Goal: Task Accomplishment & Management: Complete application form

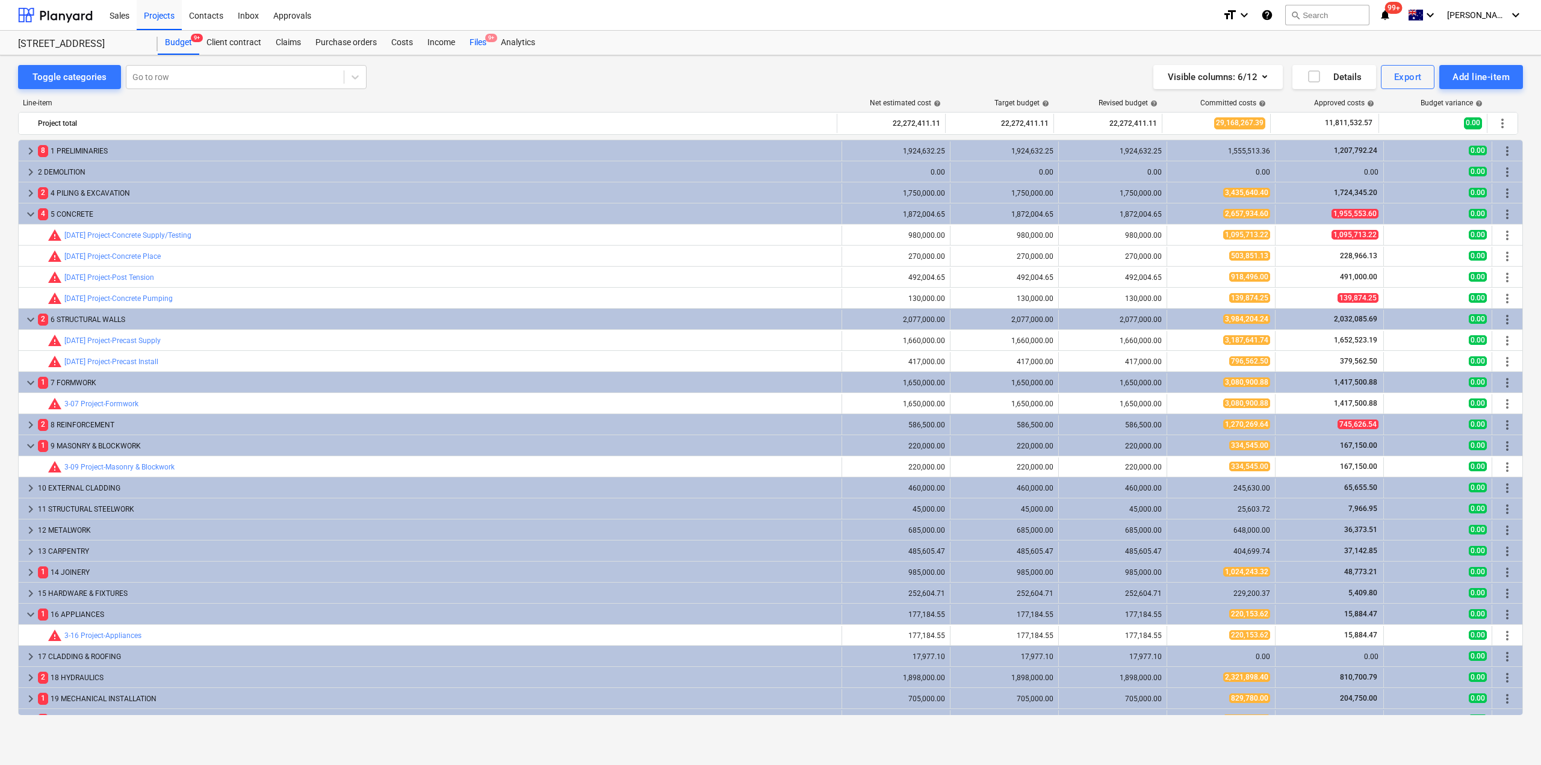
click at [481, 39] on div "Files 9+" at bounding box center [477, 43] width 31 height 24
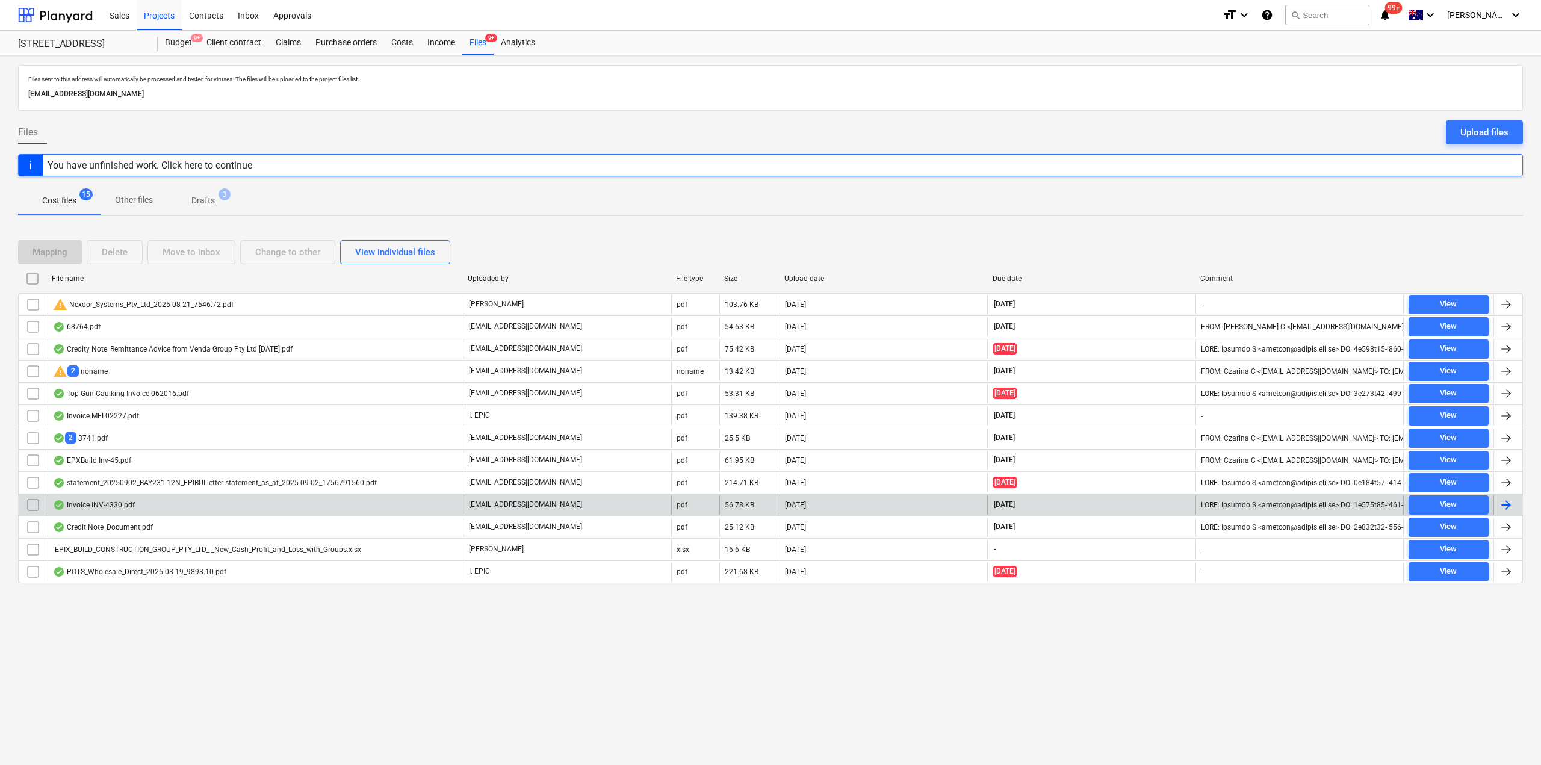
click at [231, 506] on div "Invoice INV-4330.pdf" at bounding box center [256, 504] width 416 height 19
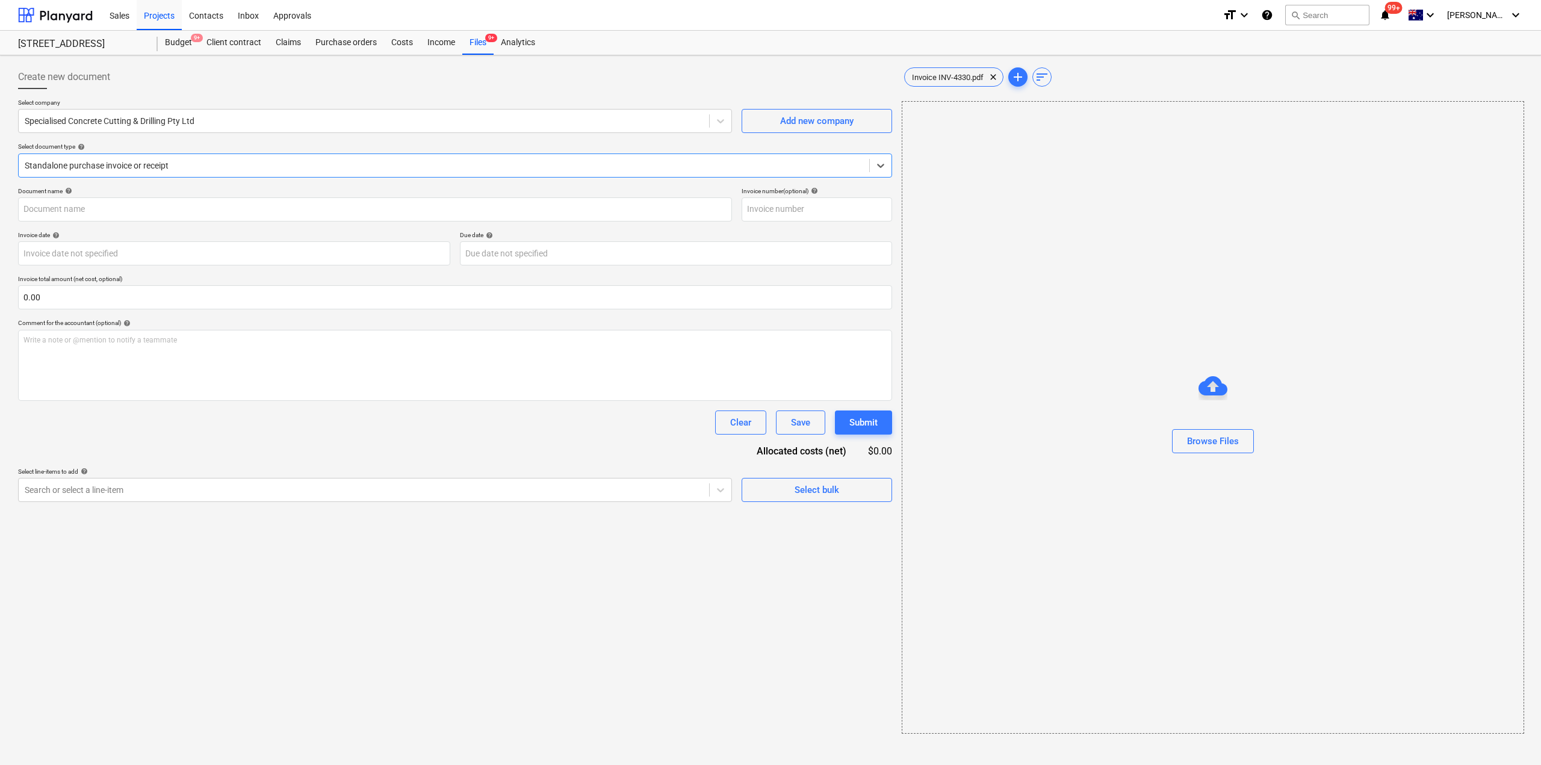
type input "INV-4330"
type input "[DATE]"
type input "16 Sep 2025"
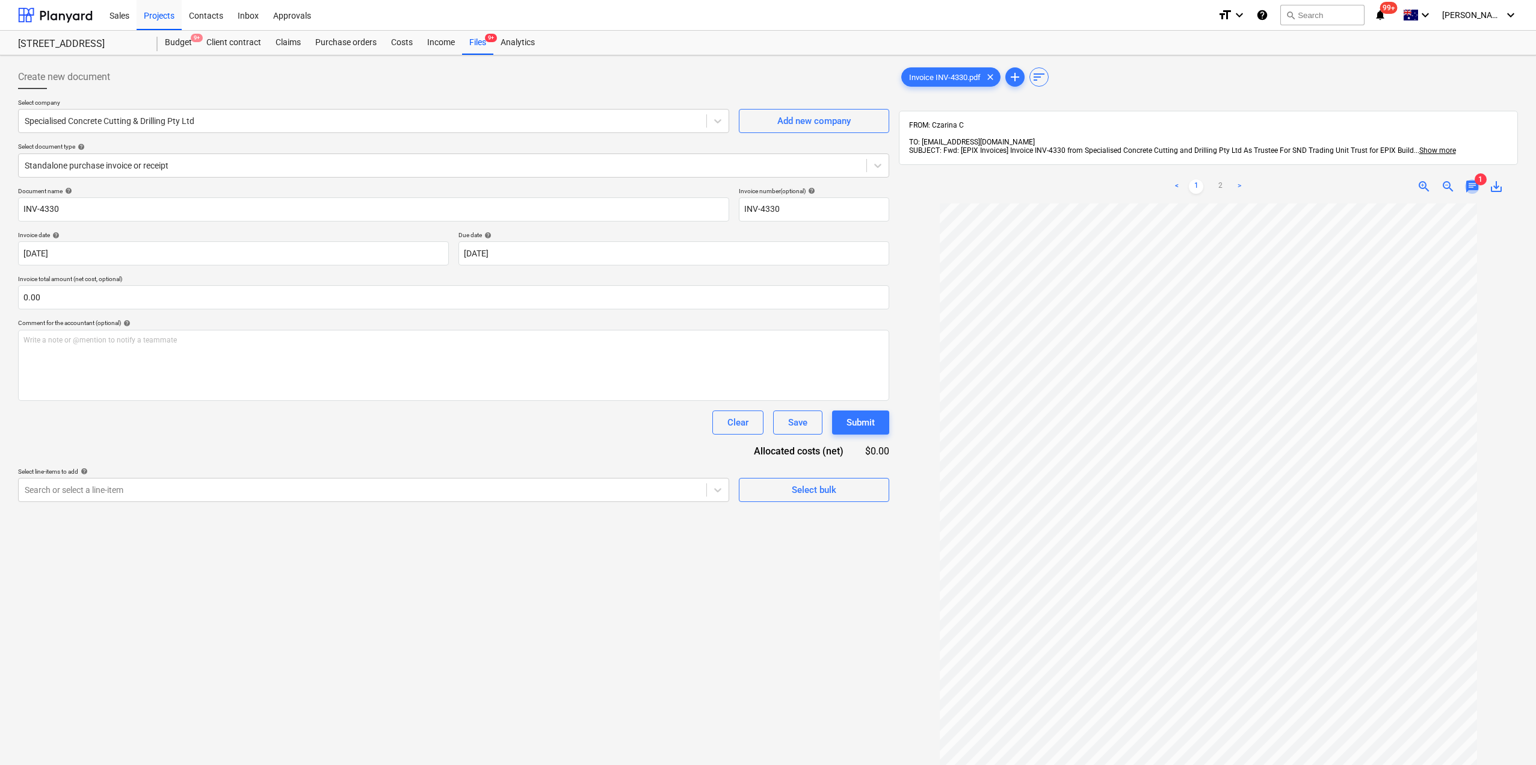
click at [1473, 179] on span "chat" at bounding box center [1472, 186] width 14 height 14
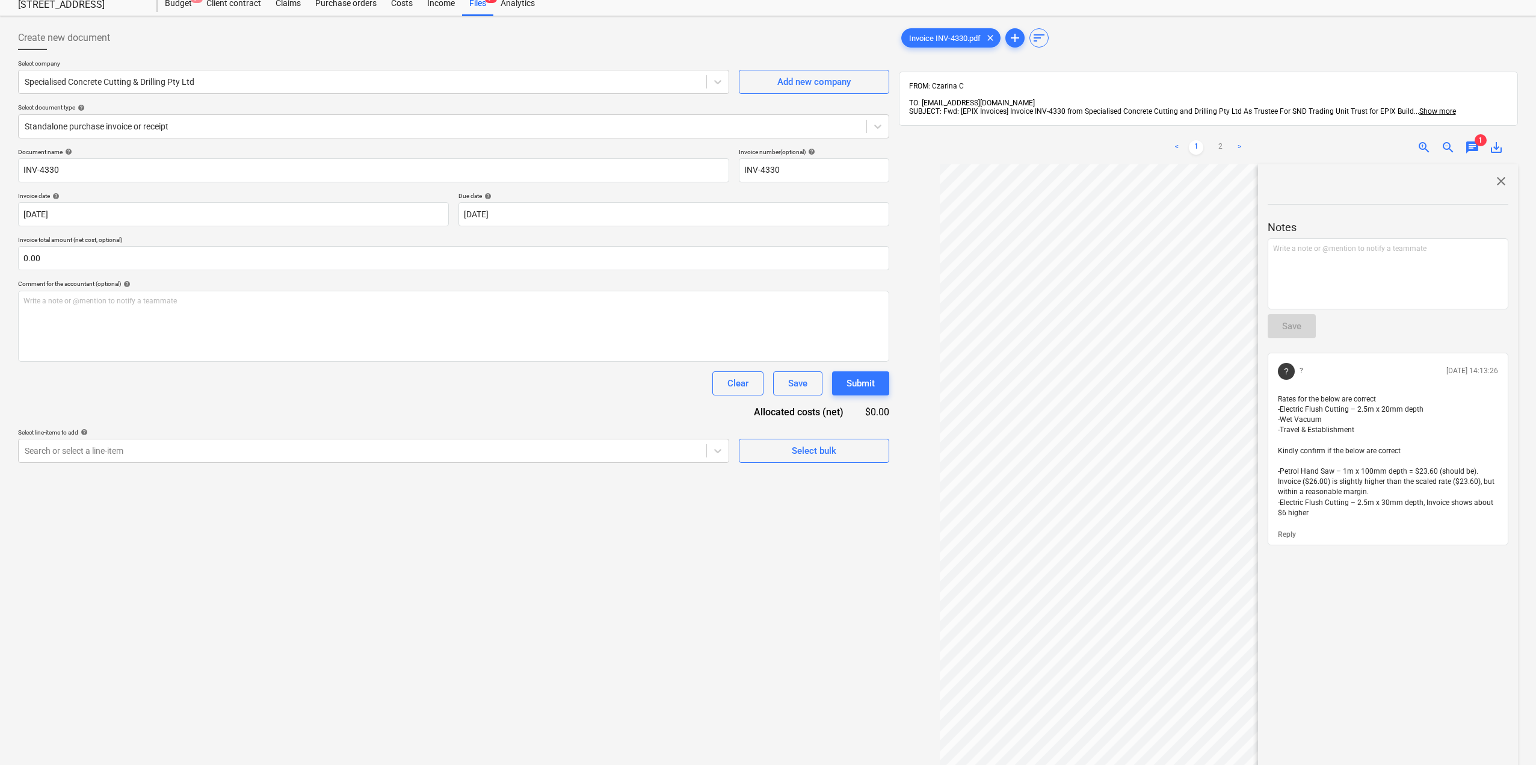
scroll to position [60, 0]
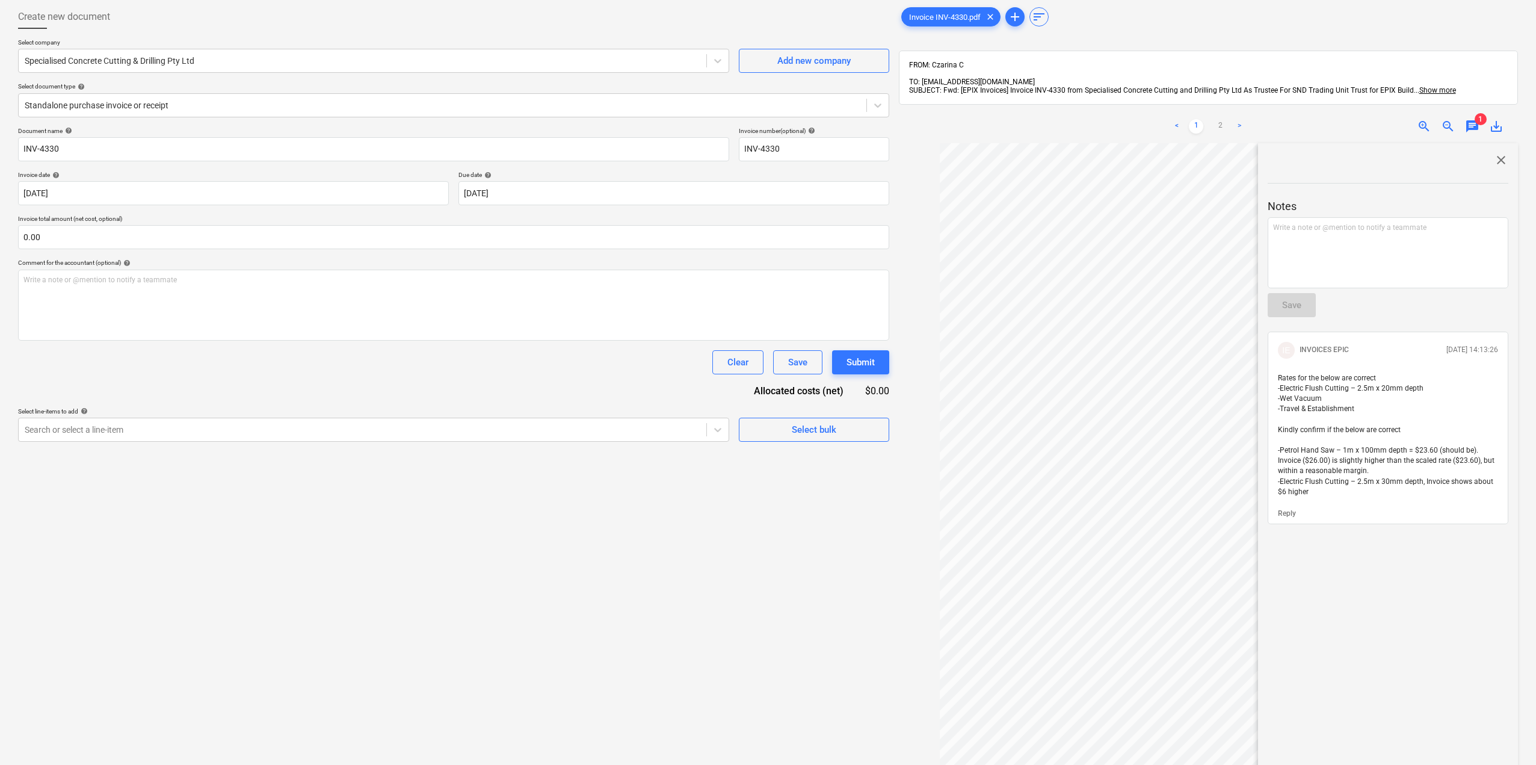
click at [1494, 153] on span "close" at bounding box center [1501, 160] width 14 height 14
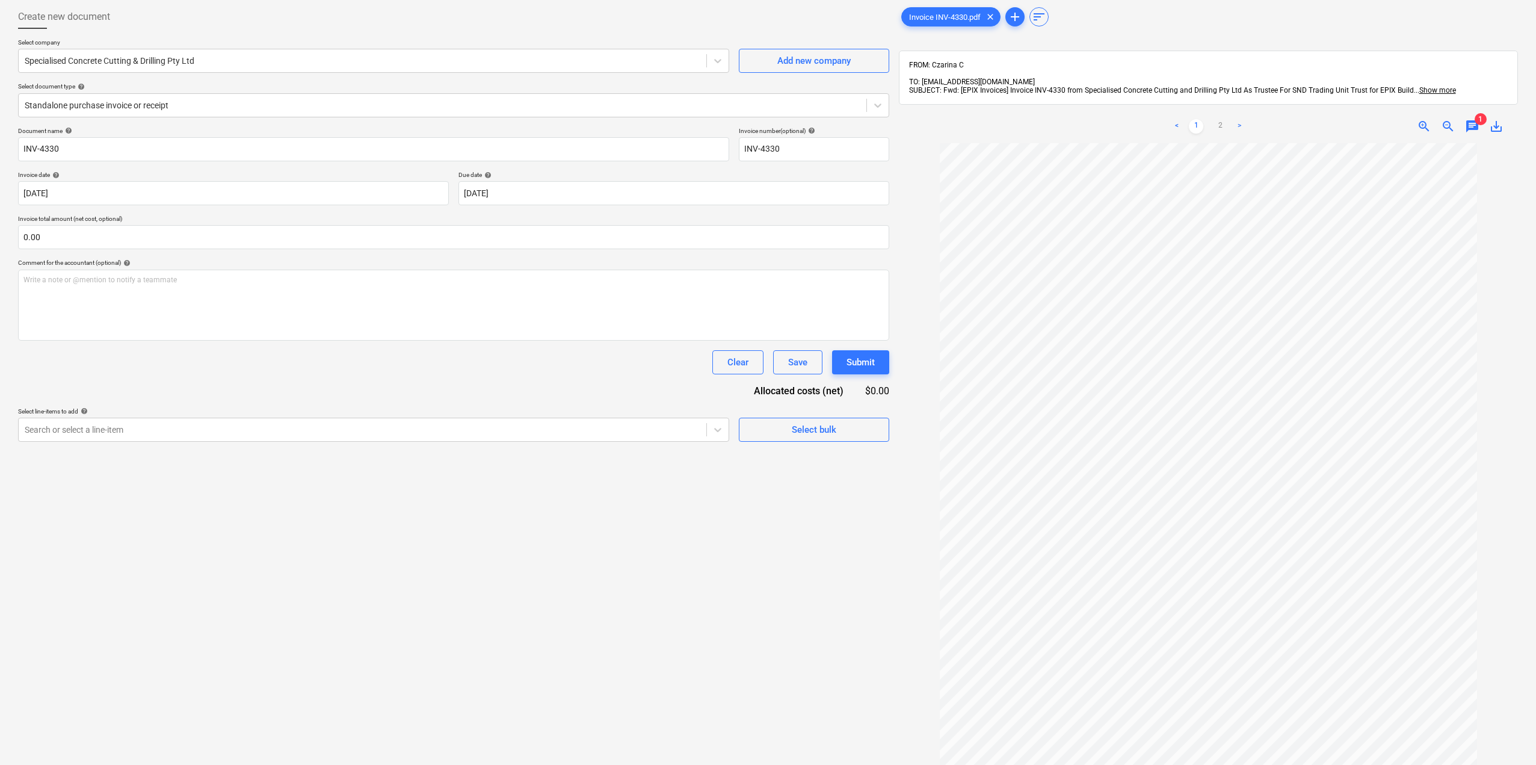
click at [1471, 123] on span "chat" at bounding box center [1472, 126] width 14 height 14
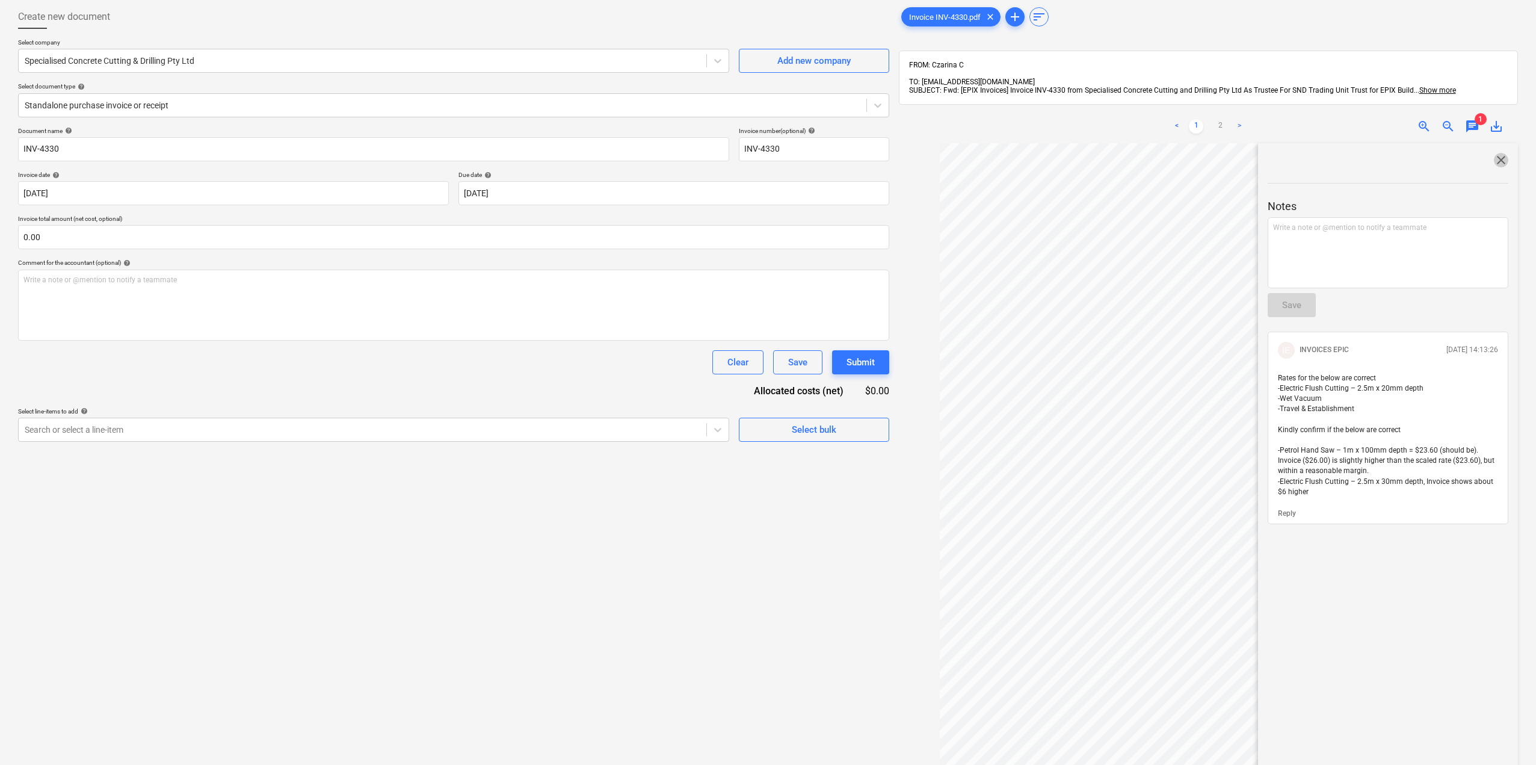
click at [1495, 153] on span "close" at bounding box center [1501, 160] width 14 height 14
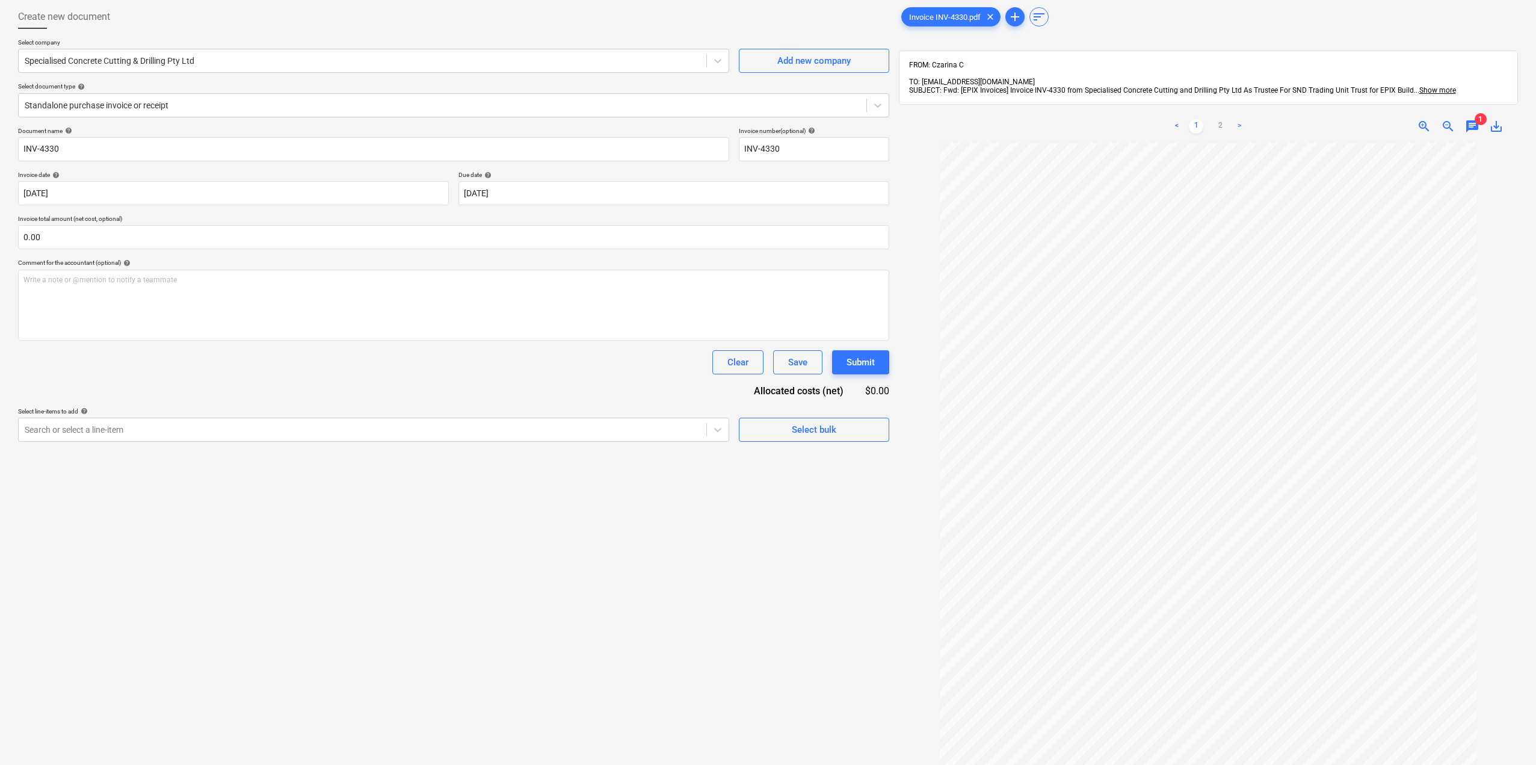
click at [1476, 120] on span "chat" at bounding box center [1472, 126] width 14 height 14
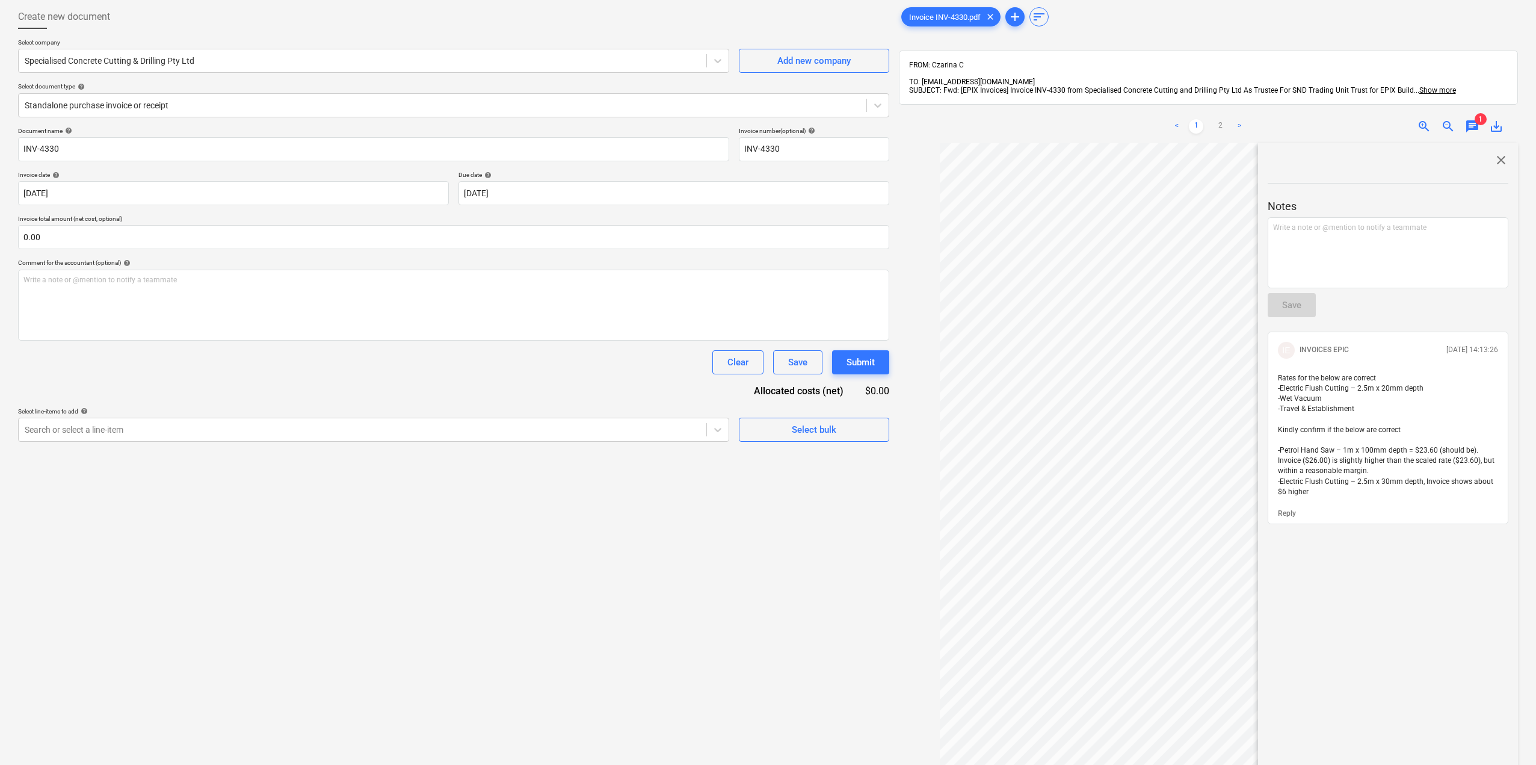
click at [1497, 153] on span "close" at bounding box center [1501, 160] width 14 height 14
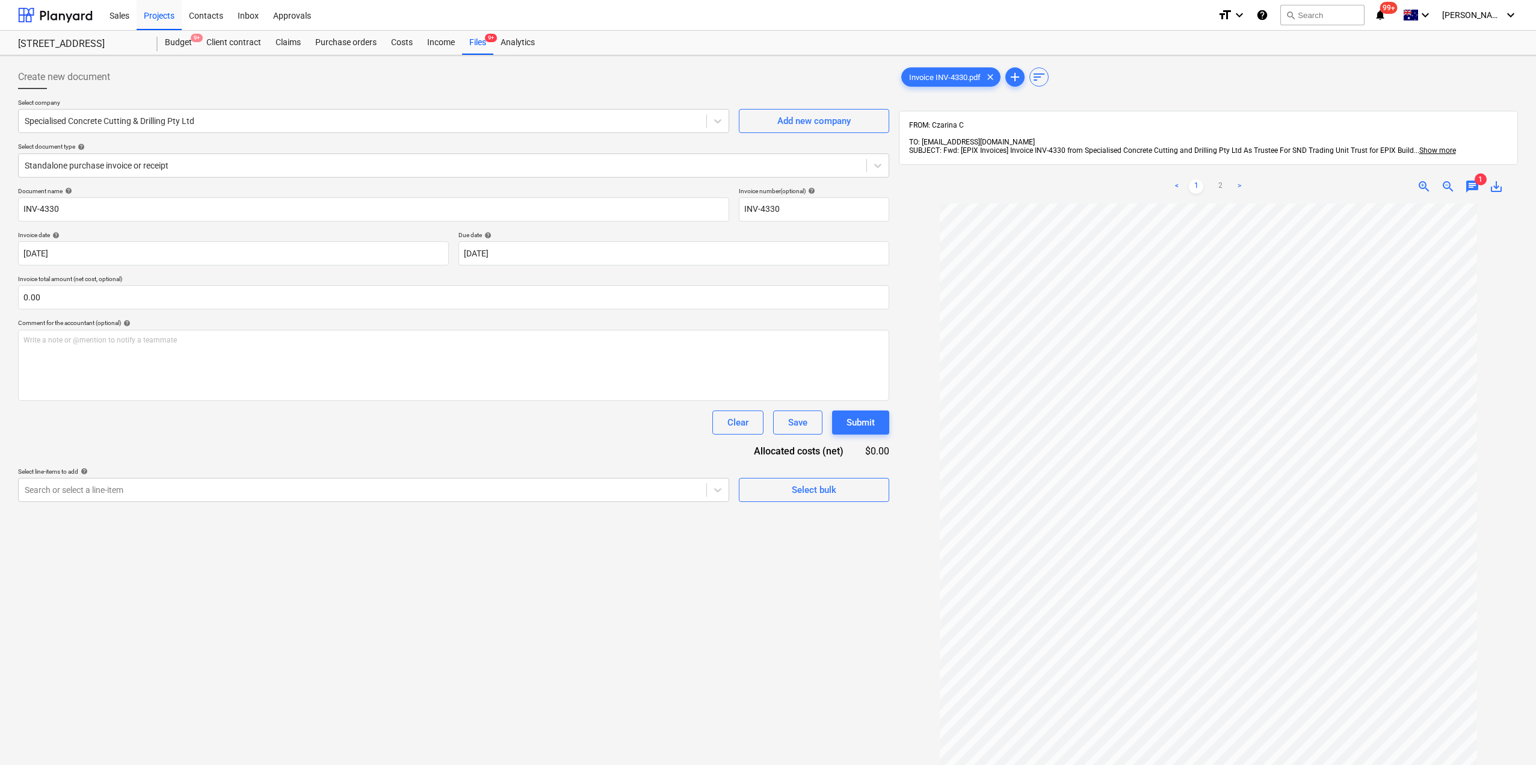
scroll to position [31, 0]
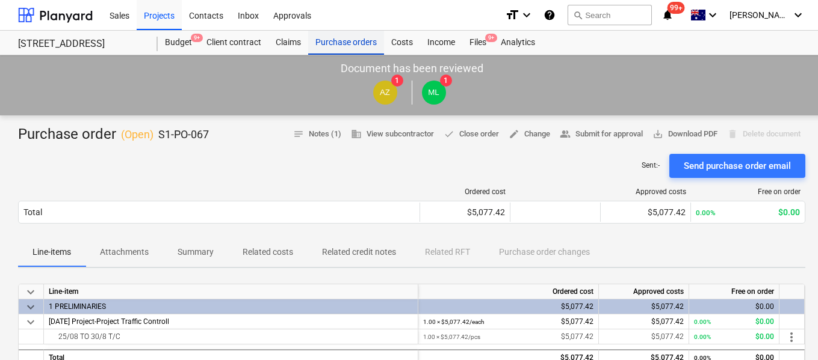
click at [339, 44] on div "Purchase orders" at bounding box center [346, 43] width 76 height 24
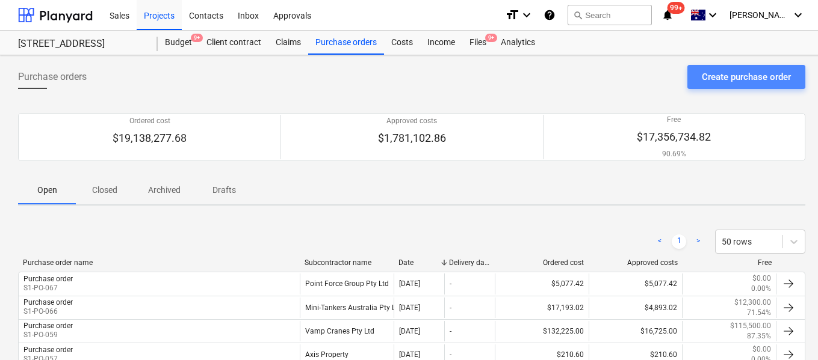
click at [755, 81] on div "Create purchase order" at bounding box center [746, 77] width 89 height 16
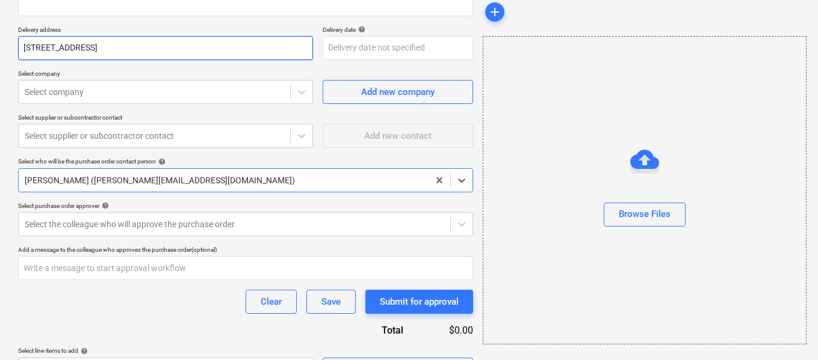
type textarea "x"
type input "S1-PO-068"
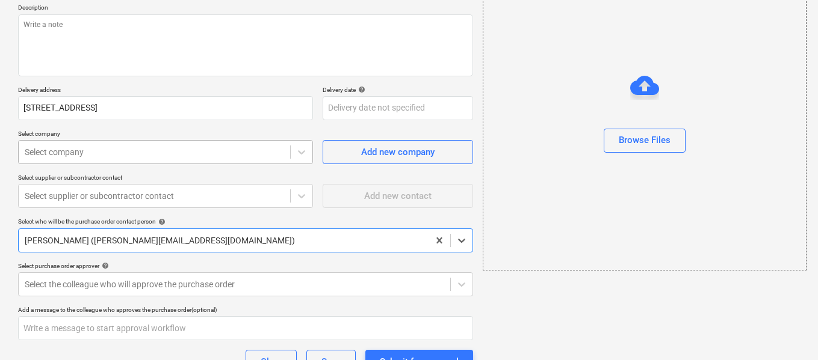
scroll to position [19, 0]
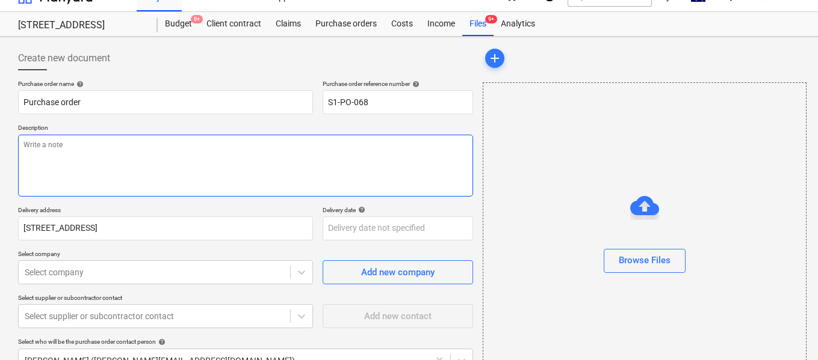
click at [184, 153] on textarea at bounding box center [245, 166] width 455 height 62
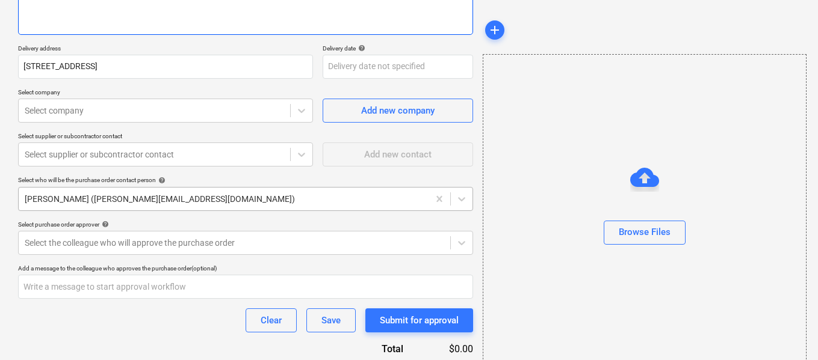
scroll to position [60, 0]
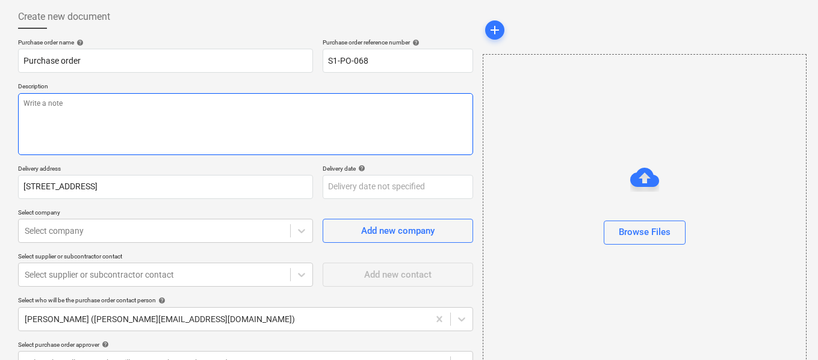
click at [132, 123] on textarea at bounding box center [245, 124] width 455 height 62
type textarea "x"
type textarea "s"
type textarea "x"
type textarea "sa"
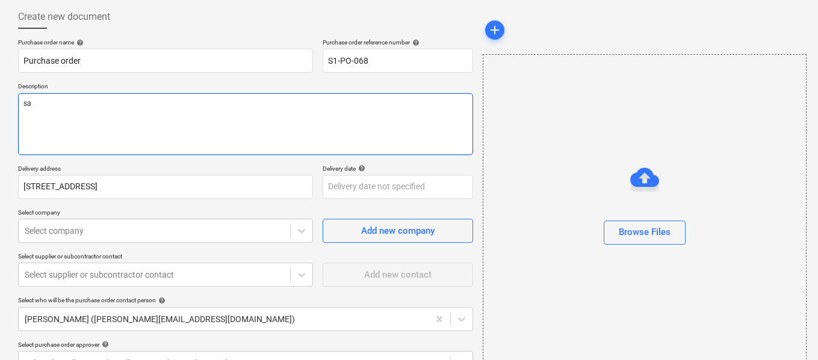
type textarea "x"
type textarea "sa"
type textarea "x"
type textarea "s"
type textarea "x"
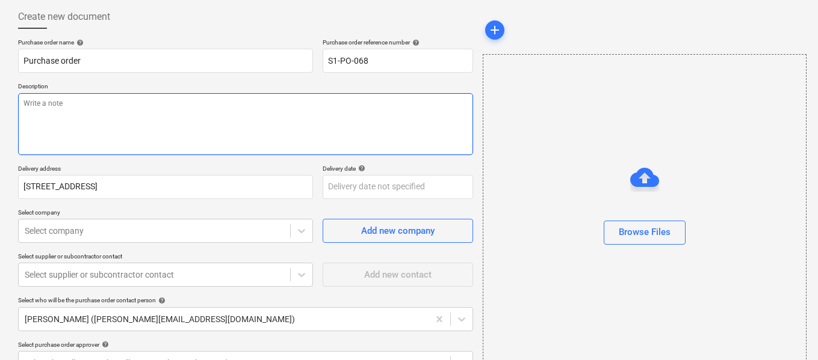
type textarea "x"
type textarea "c"
type textarea "x"
type textarea "cut"
type textarea "x"
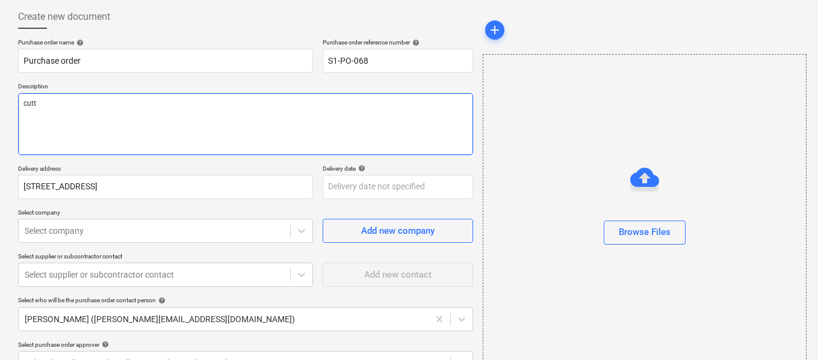
type textarea "cutti"
type textarea "x"
type textarea "cutting"
type textarea "x"
type textarea "cuttingh"
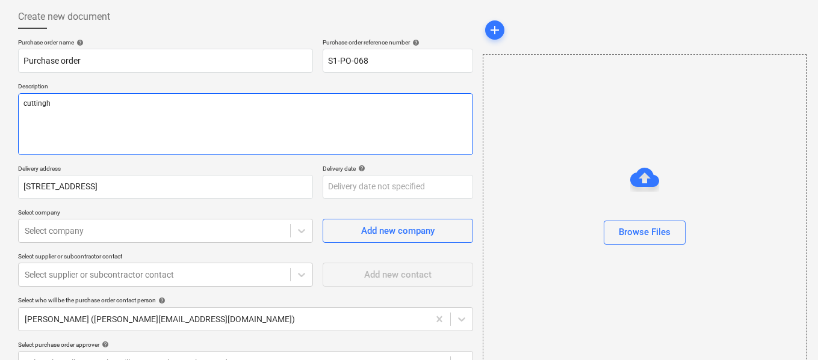
type textarea "x"
type textarea "cuttinghob"
type textarea "x"
type textarea "cuttingho"
type textarea "x"
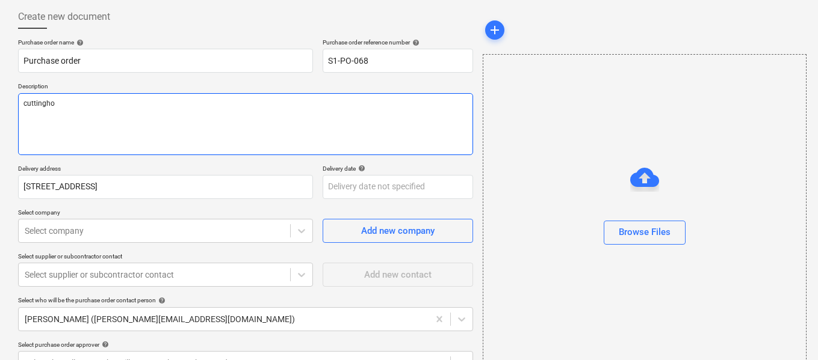
type textarea "cuttingh"
type textarea "x"
type textarea "cutting"
type textarea "x"
type textarea "cutting"
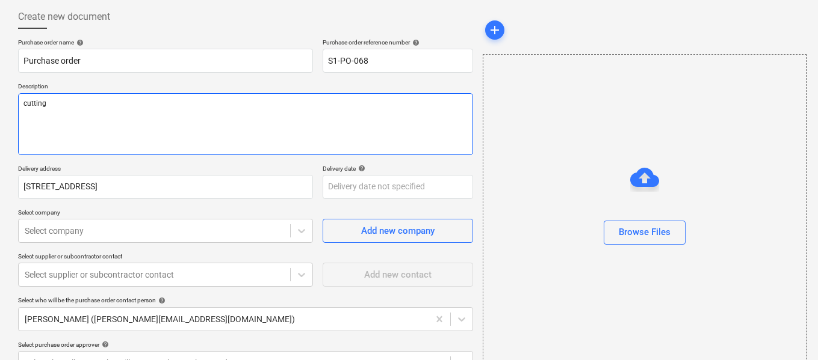
type textarea "x"
type textarea "cutting h"
type textarea "x"
type textarea "cutting ho"
type textarea "x"
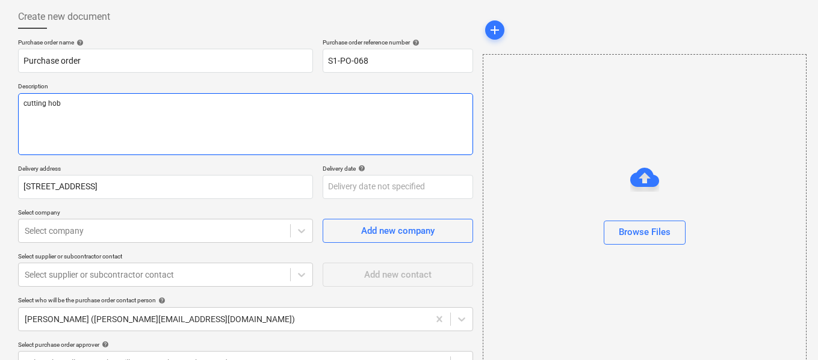
type textarea "cutting hobs"
type textarea "x"
type textarea "cutting hobs/"
type textarea "x"
type textarea "cutting hobs/s"
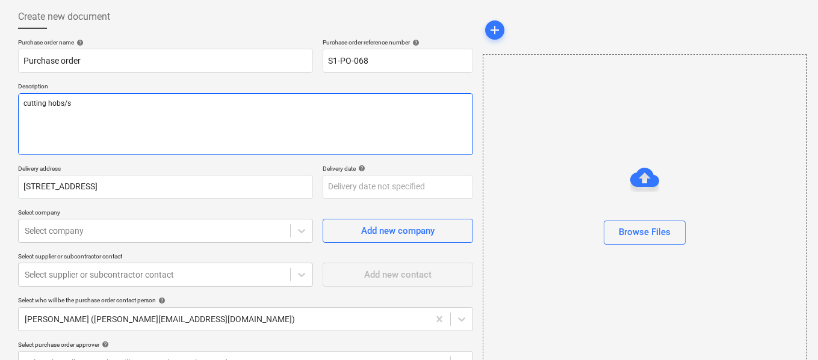
type textarea "x"
type textarea "cutting hobs/se"
type textarea "x"
type textarea "cutting hobs/set"
type textarea "x"
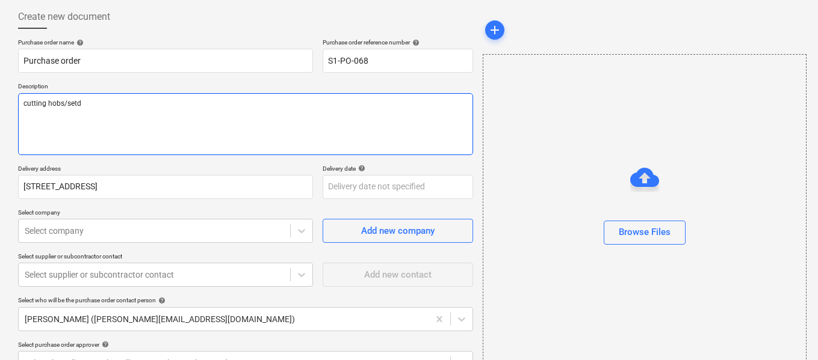
type textarea "cutting hobs/setdo"
type textarea "x"
type textarea "cutting hobs/setdow"
type textarea "x"
type textarea "cutting hobs/setdown"
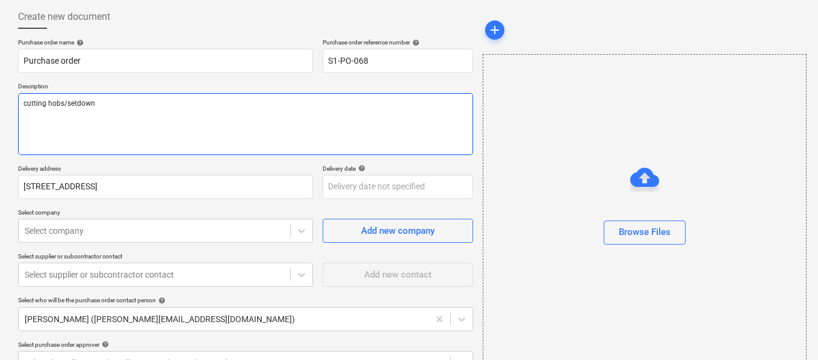
type textarea "x"
type textarea "cutting hobs/setdowns"
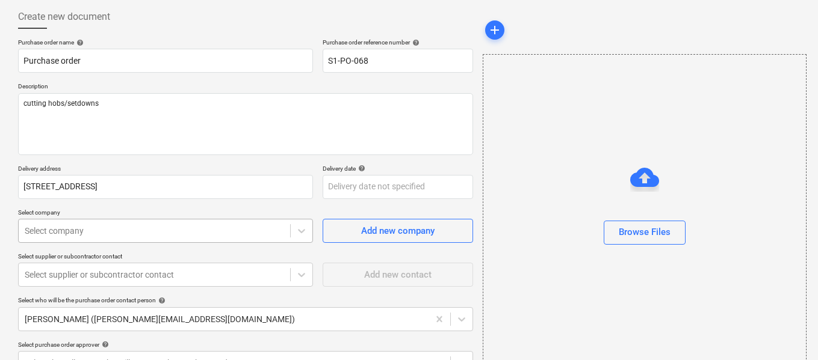
type textarea "x"
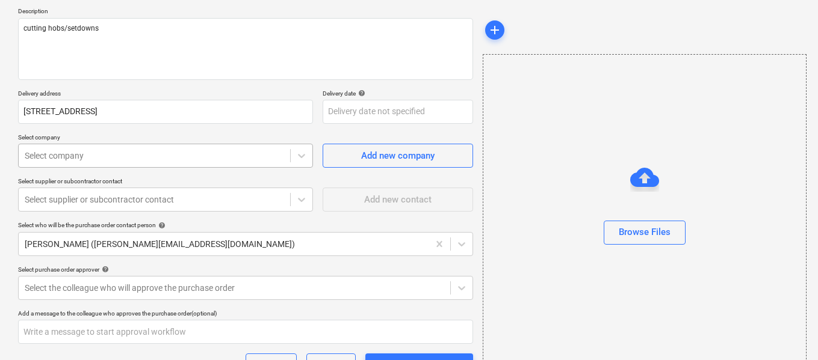
click at [179, 225] on body "Sales Projects Contacts Inbox Approvals format_size keyboard_arrow_down help se…" at bounding box center [409, 45] width 818 height 360
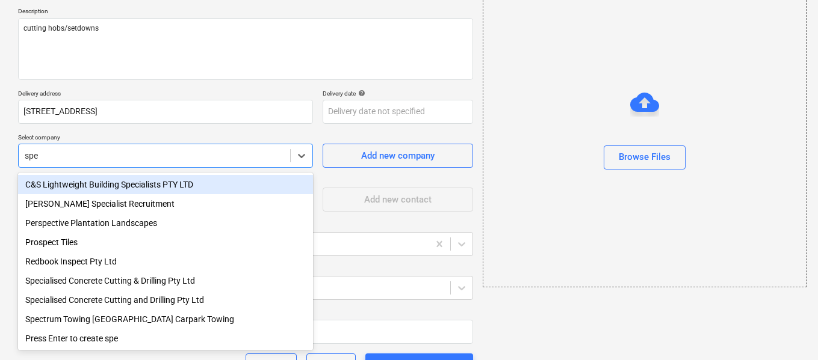
type input "spec"
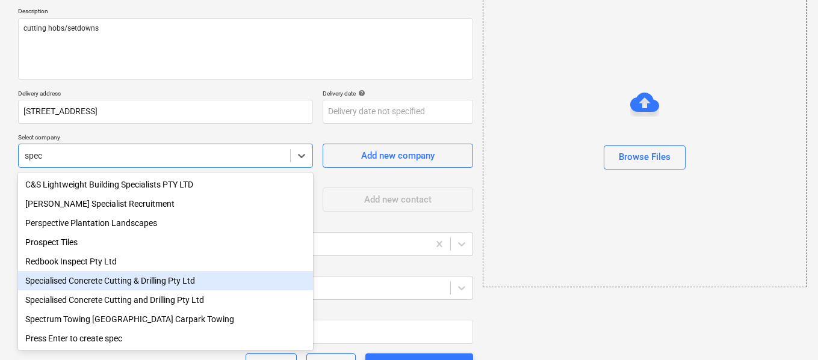
click at [205, 286] on div "Specialised Concrete Cutting & Drilling Pty Ltd" at bounding box center [165, 280] width 295 height 19
type textarea "x"
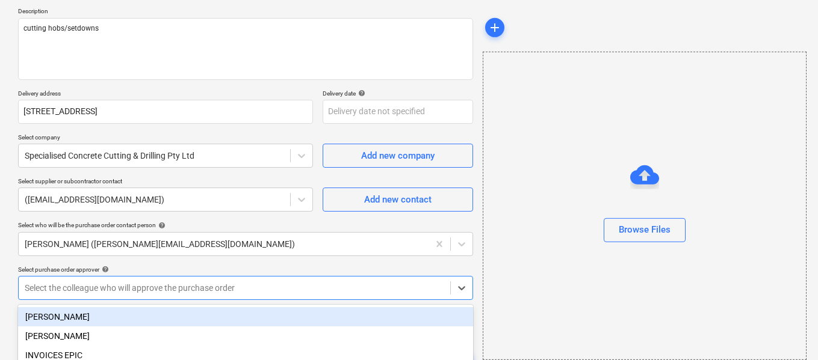
click at [241, 288] on div "Purchase order name help Purchase order Purchase order reference number help S1…" at bounding box center [245, 204] width 455 height 483
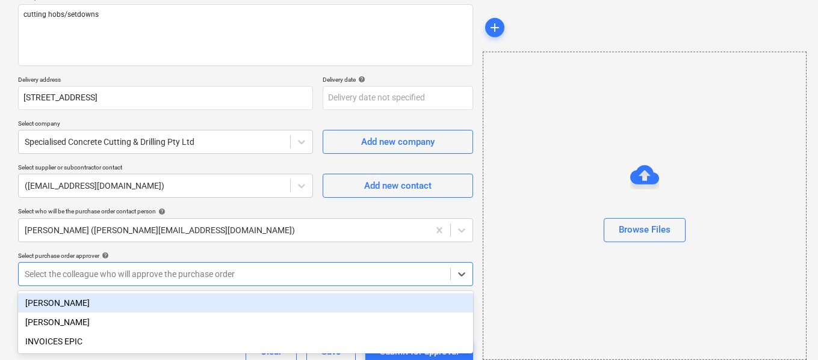
click at [85, 301] on div "[PERSON_NAME]" at bounding box center [245, 303] width 455 height 19
type textarea "x"
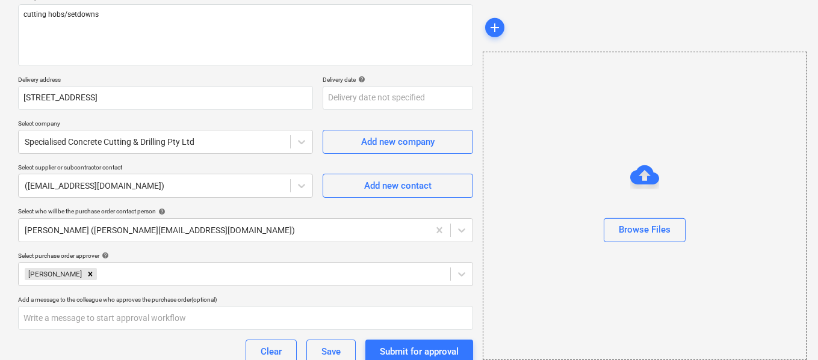
click at [190, 354] on div "Clear Save Submit for approval" at bounding box center [245, 352] width 455 height 24
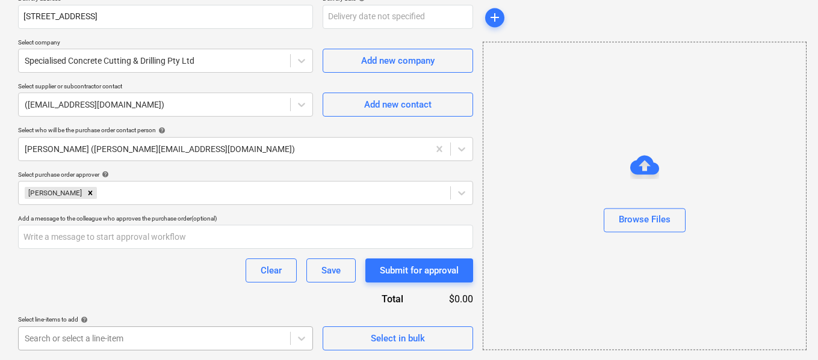
scroll to position [409, 0]
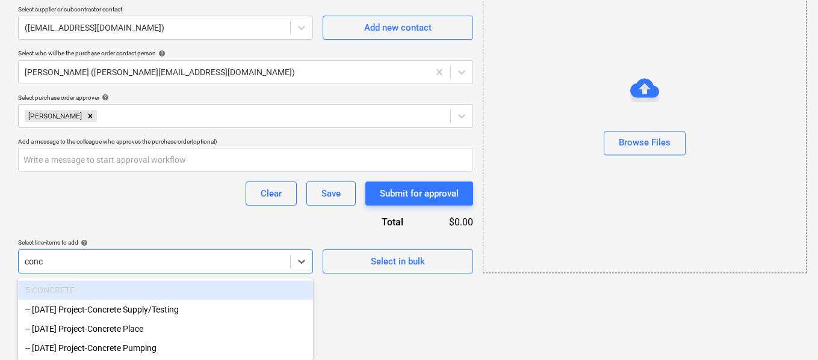
scroll to position [310, 0]
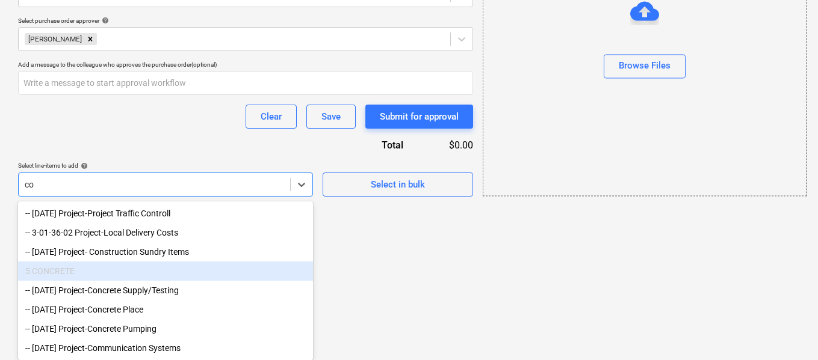
type input "c"
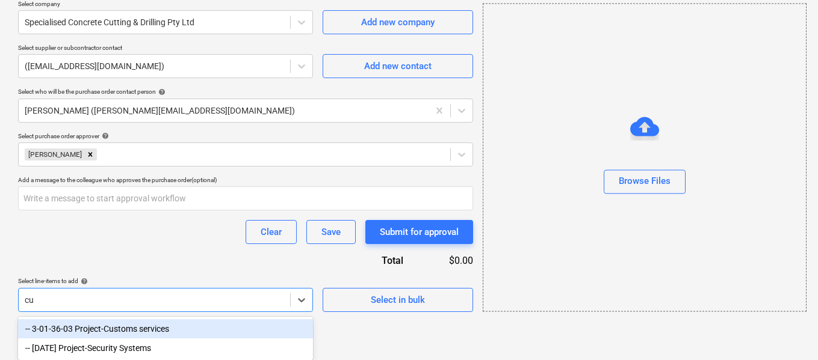
type input "c"
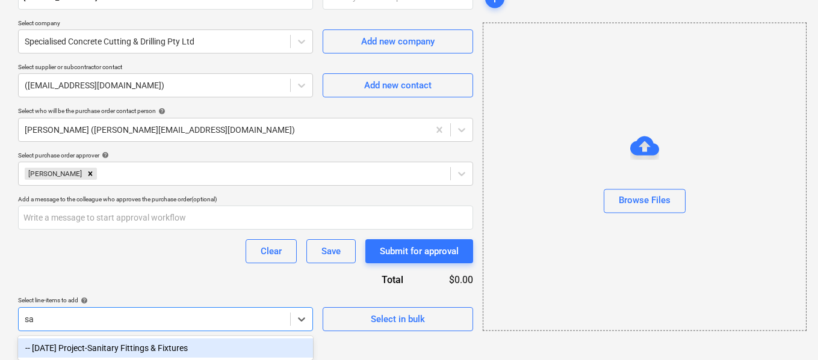
type input "s"
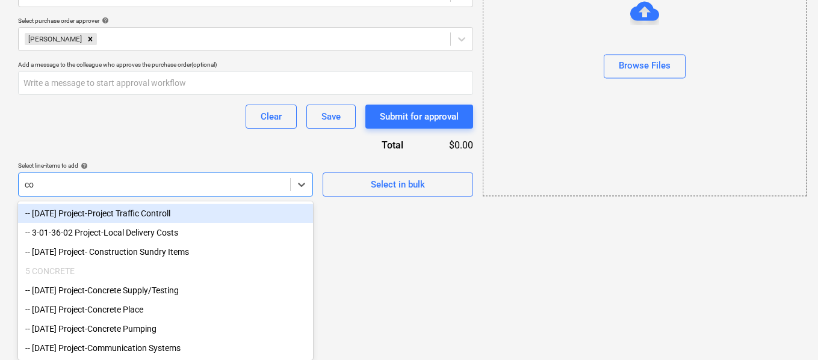
type input "c"
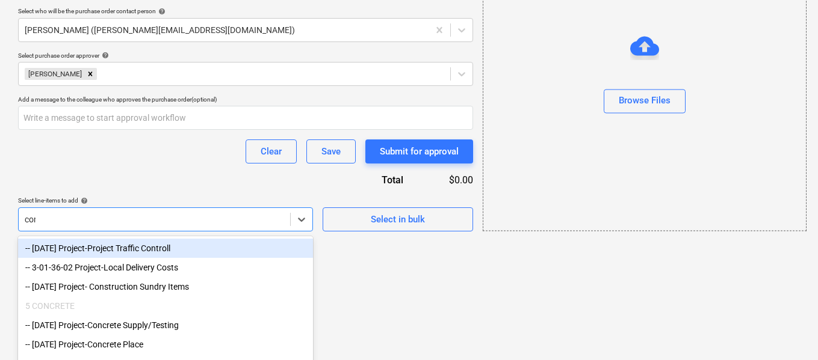
type input "conc"
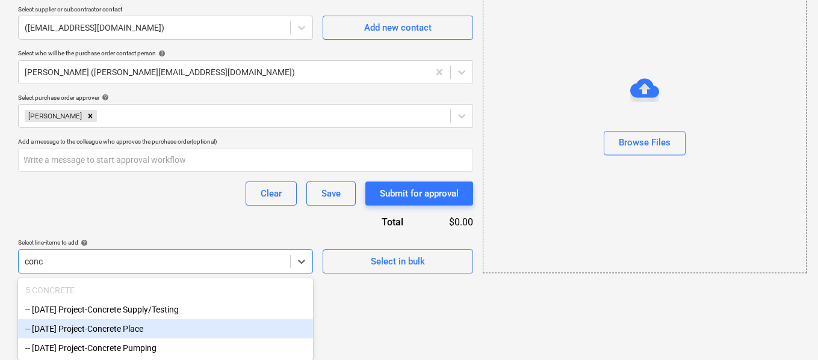
click at [146, 330] on div "-- [DATE] Project-Concrete Place" at bounding box center [165, 329] width 295 height 19
type textarea "x"
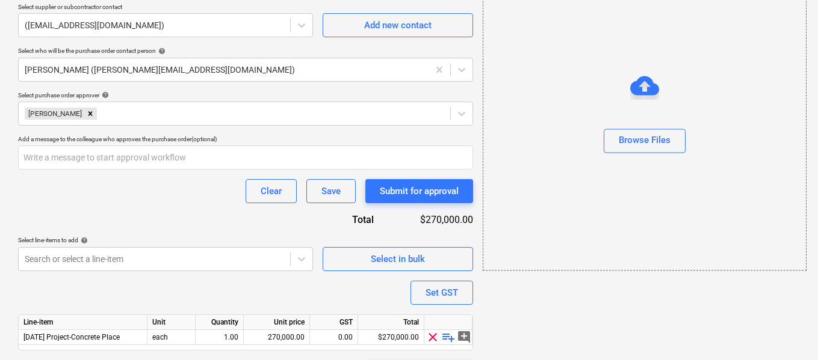
click at [149, 226] on div "Purchase order name help Purchase order Purchase order reference number help S1…" at bounding box center [245, 87] width 455 height 596
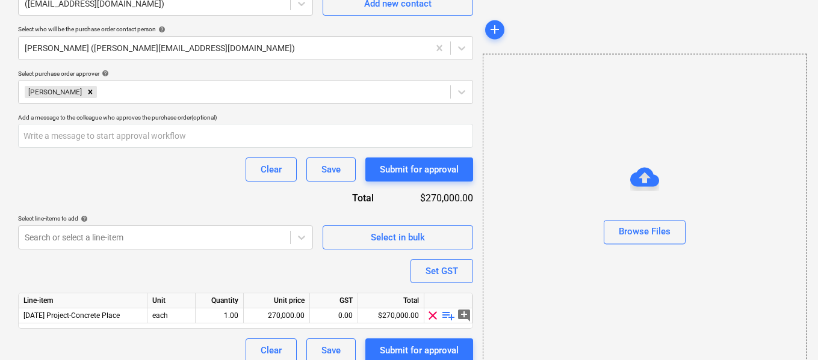
scroll to position [344, 0]
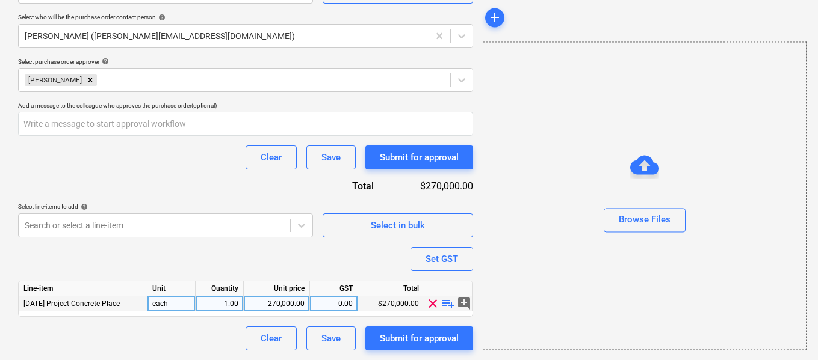
click at [448, 303] on span "playlist_add" at bounding box center [448, 304] width 14 height 14
type textarea "x"
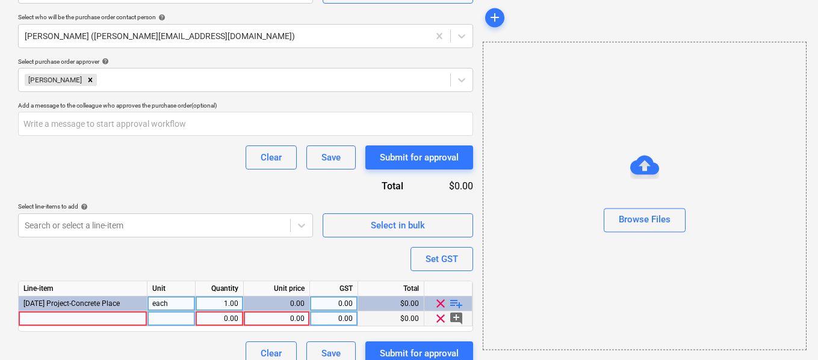
click at [112, 324] on div at bounding box center [83, 319] width 129 height 15
type input "INV#4330 - Saw cut setdowns for windows"
type textarea "x"
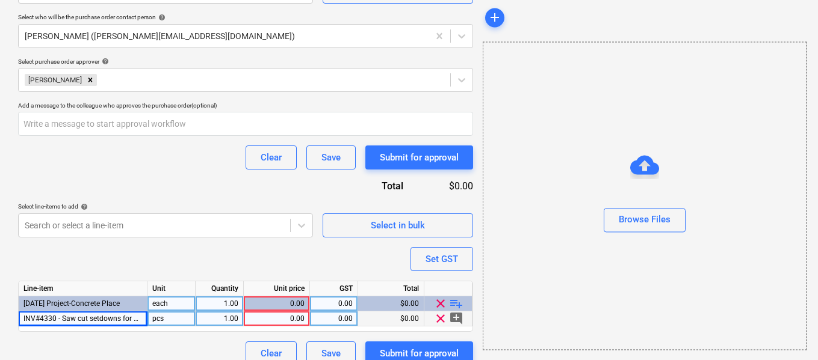
click at [183, 326] on div "pcs" at bounding box center [171, 319] width 48 height 15
click at [274, 322] on div "0.00" at bounding box center [277, 319] width 56 height 15
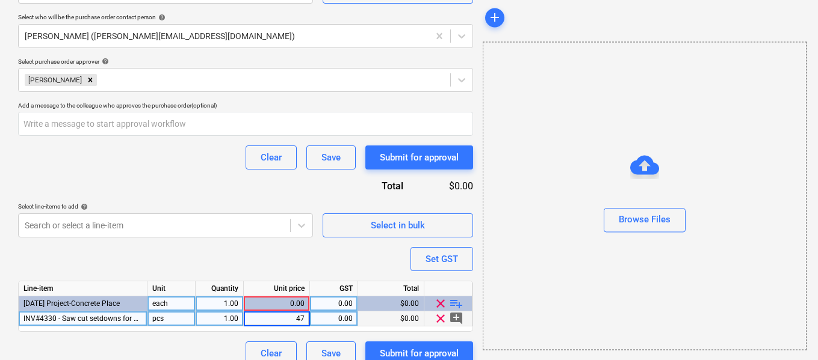
type input "471"
click at [324, 255] on div "Purchase order name help Purchase order Purchase order reference number help S1…" at bounding box center [245, 60] width 455 height 611
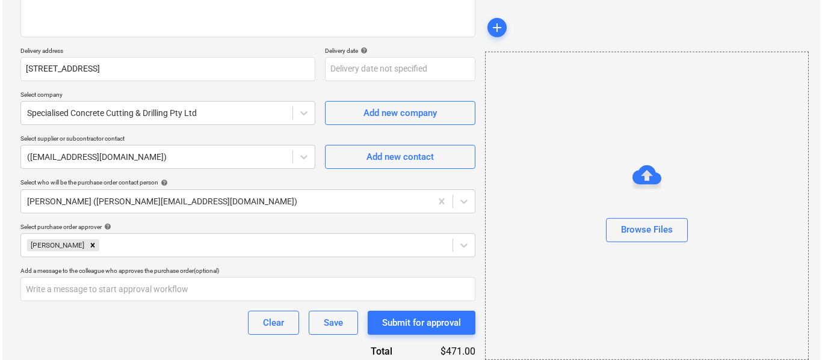
scroll to position [359, 0]
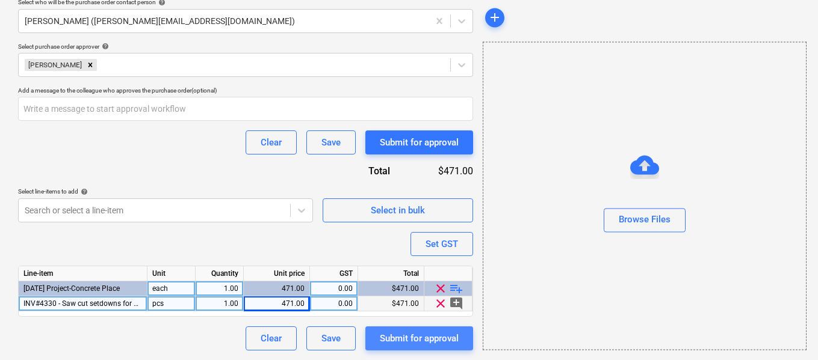
click at [415, 346] on div "Submit for approval" at bounding box center [419, 339] width 79 height 16
type textarea "x"
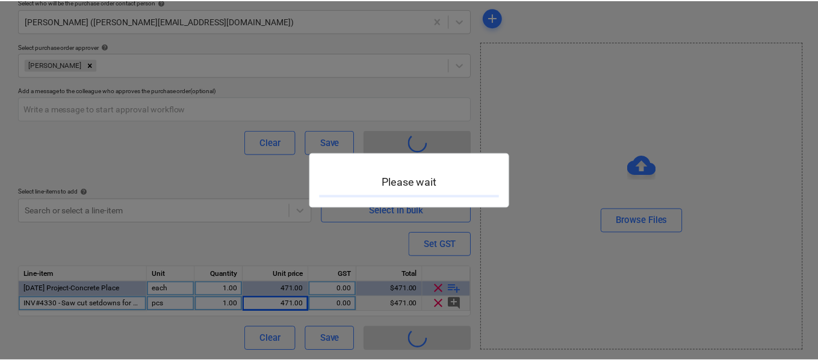
scroll to position [14, 0]
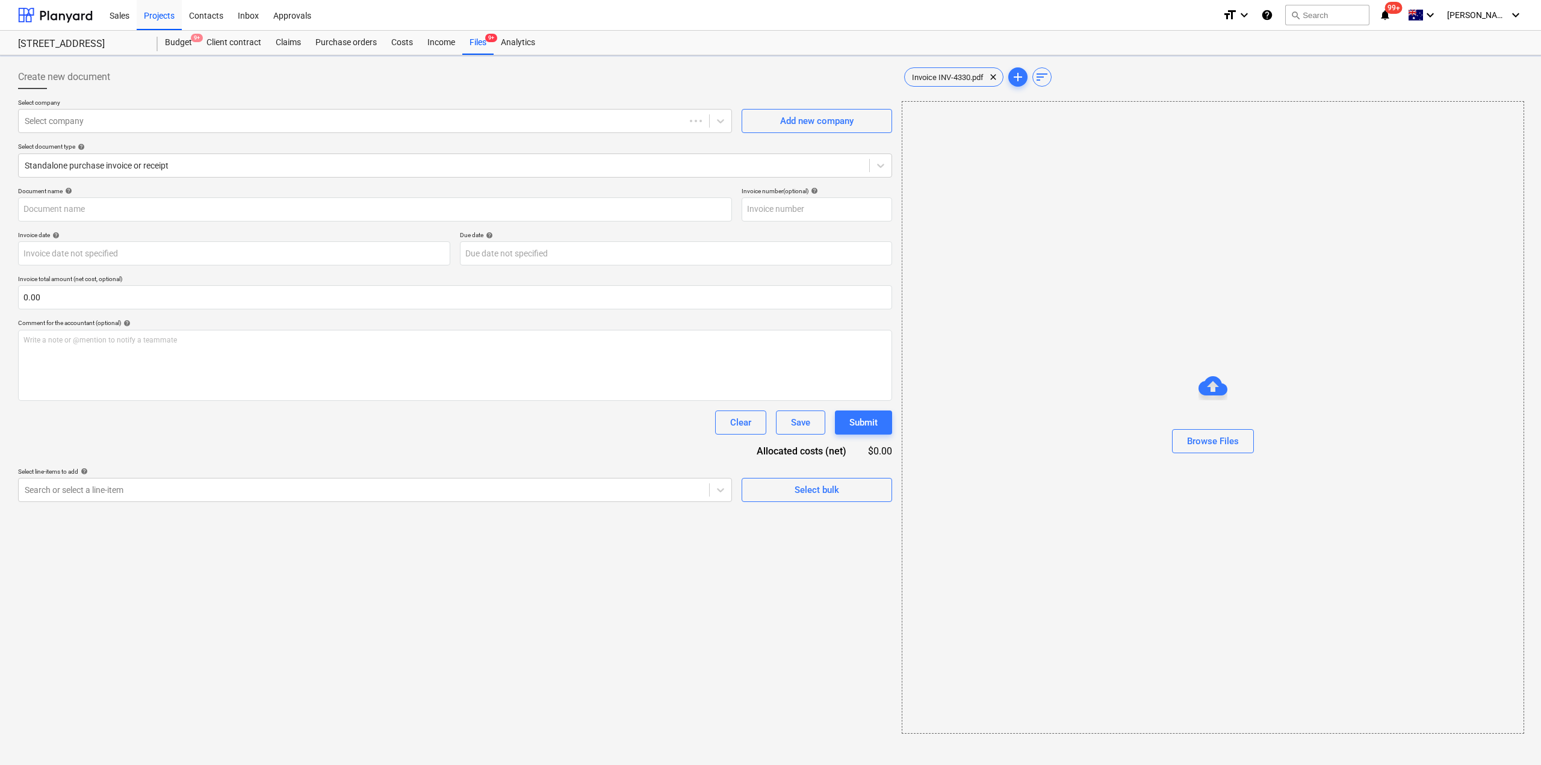
type input "INV-4330"
type input "[DATE]"
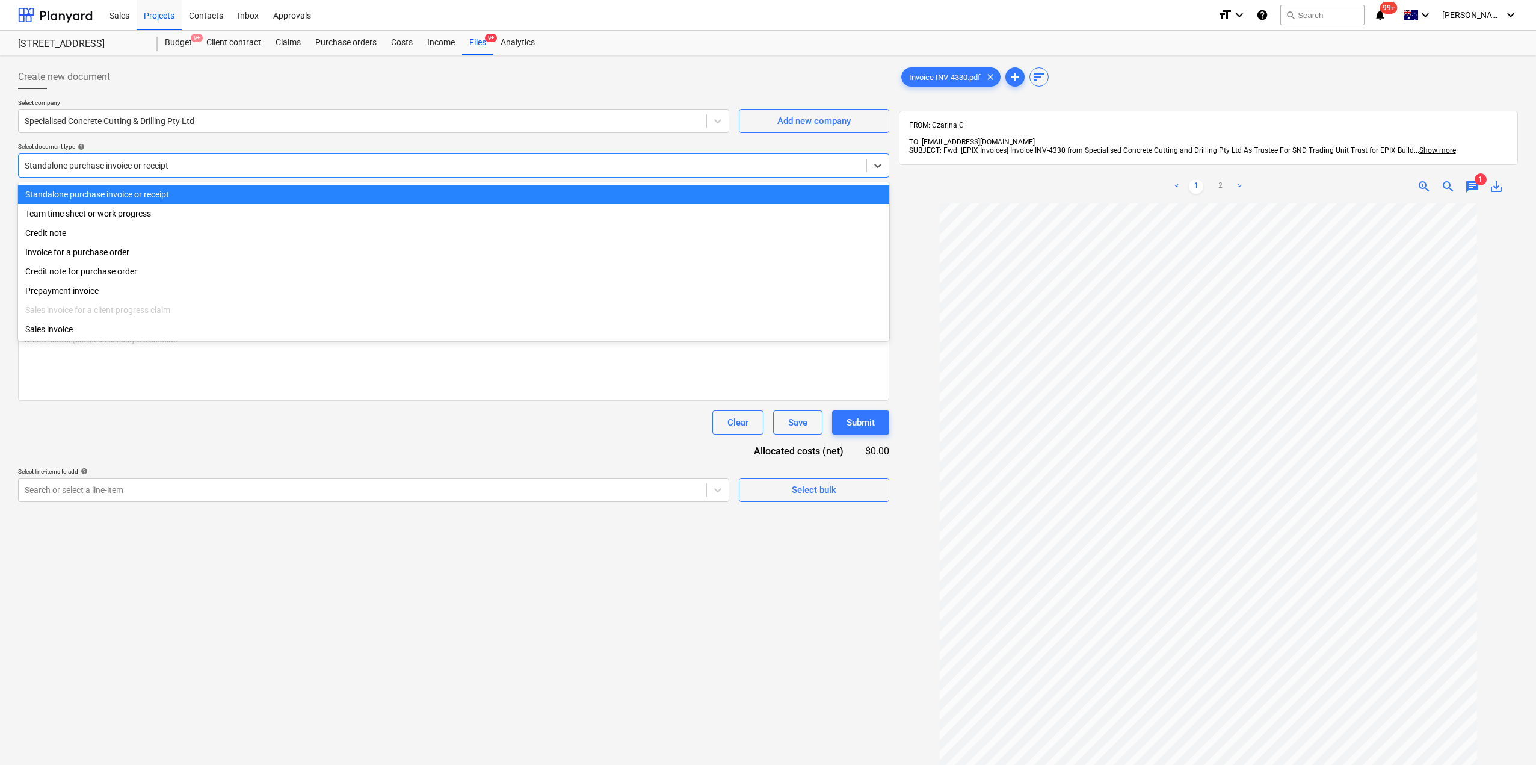
click at [344, 167] on div at bounding box center [443, 165] width 836 height 12
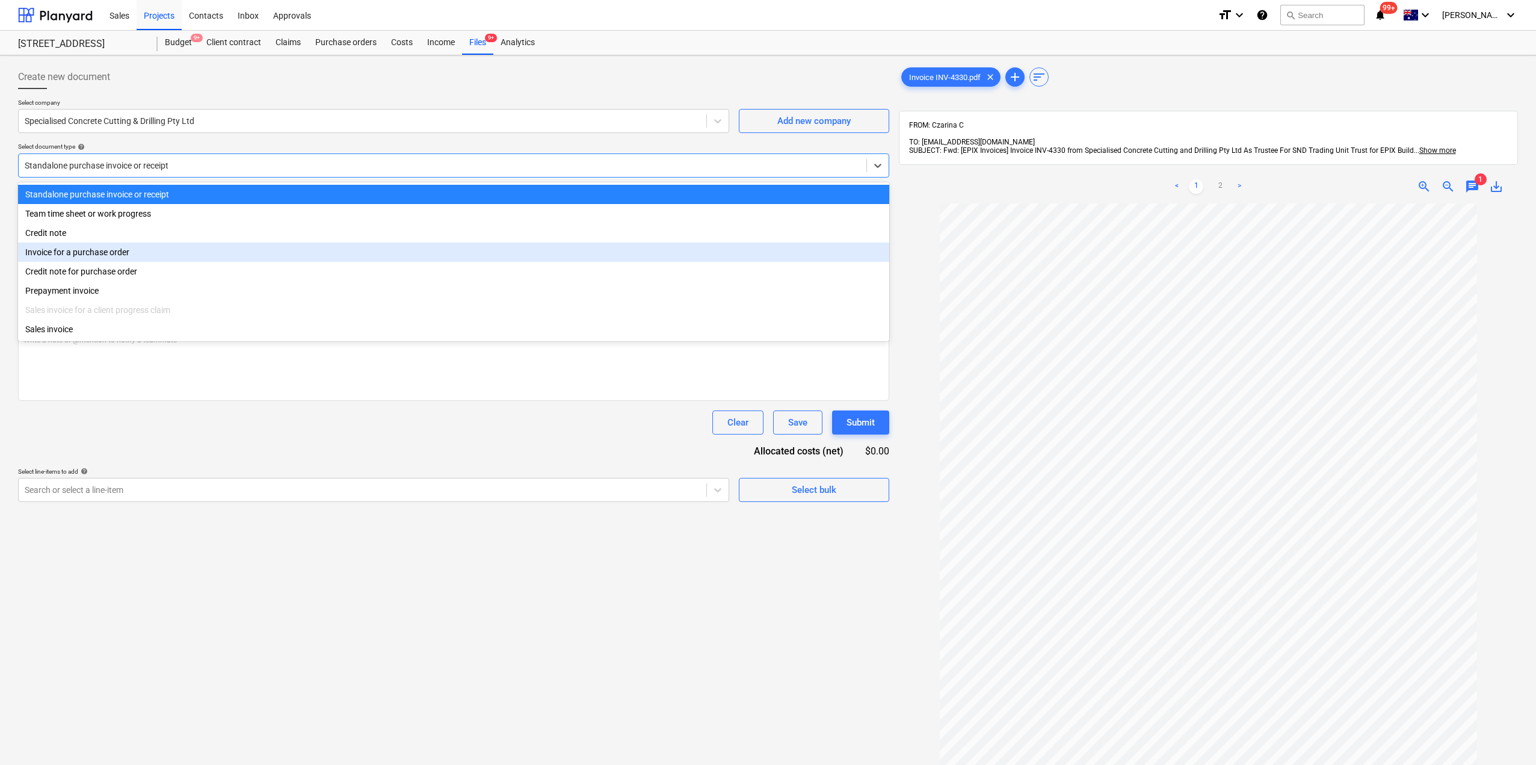
click at [188, 249] on div "Invoice for a purchase order" at bounding box center [453, 252] width 871 height 19
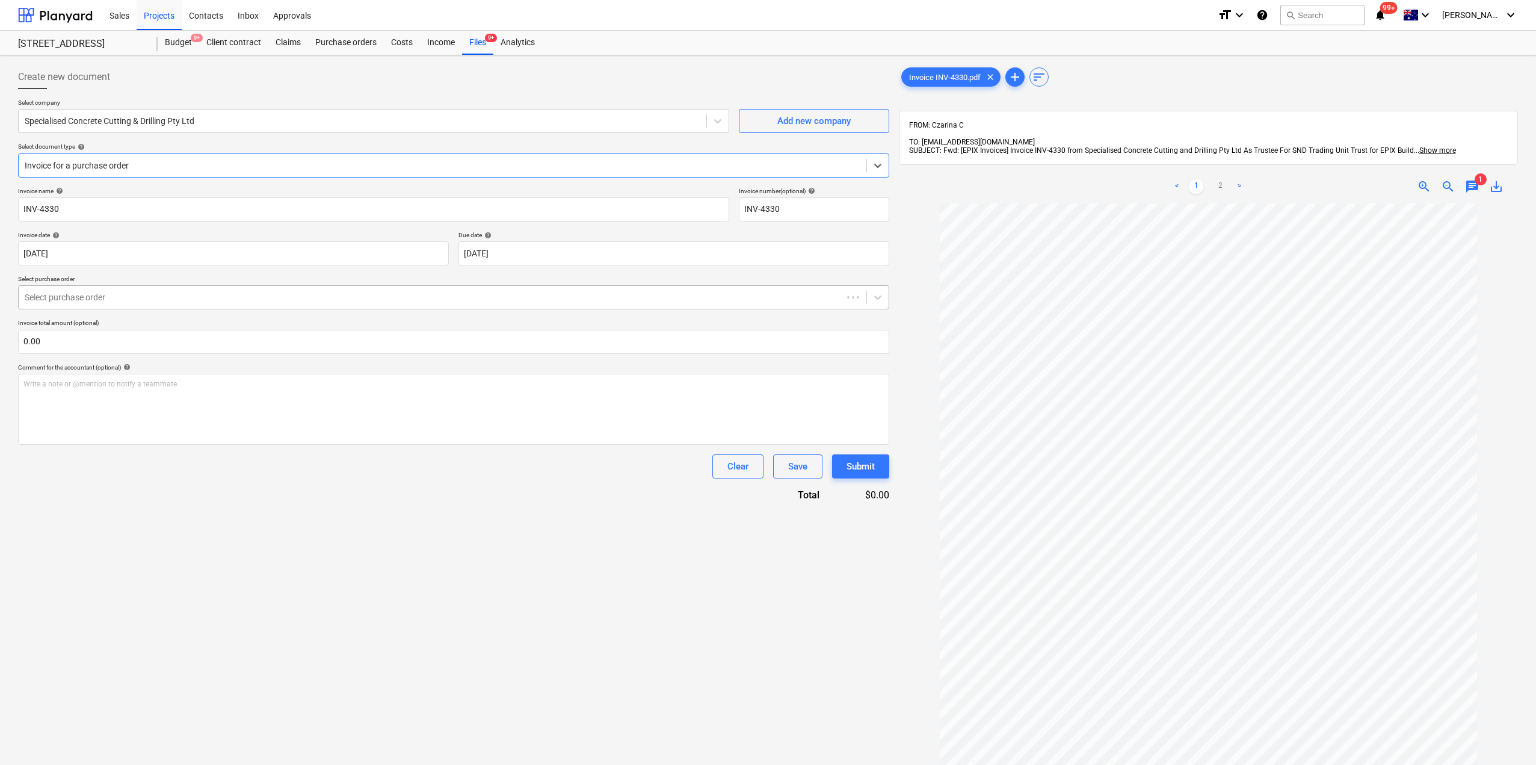
click at [194, 294] on div at bounding box center [431, 297] width 812 height 12
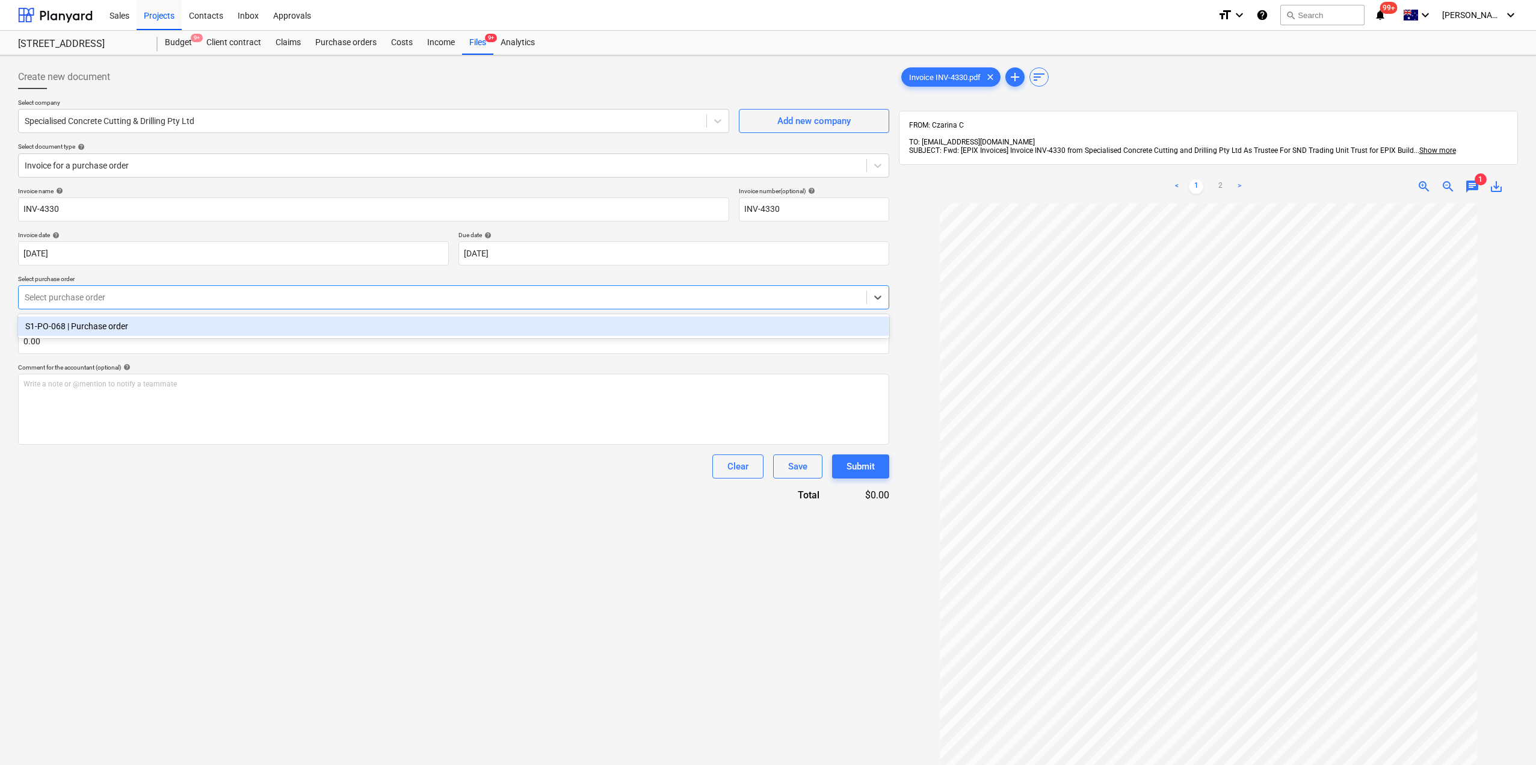
click at [191, 324] on div "S1-PO-068 | Purchase order" at bounding box center [453, 326] width 871 height 19
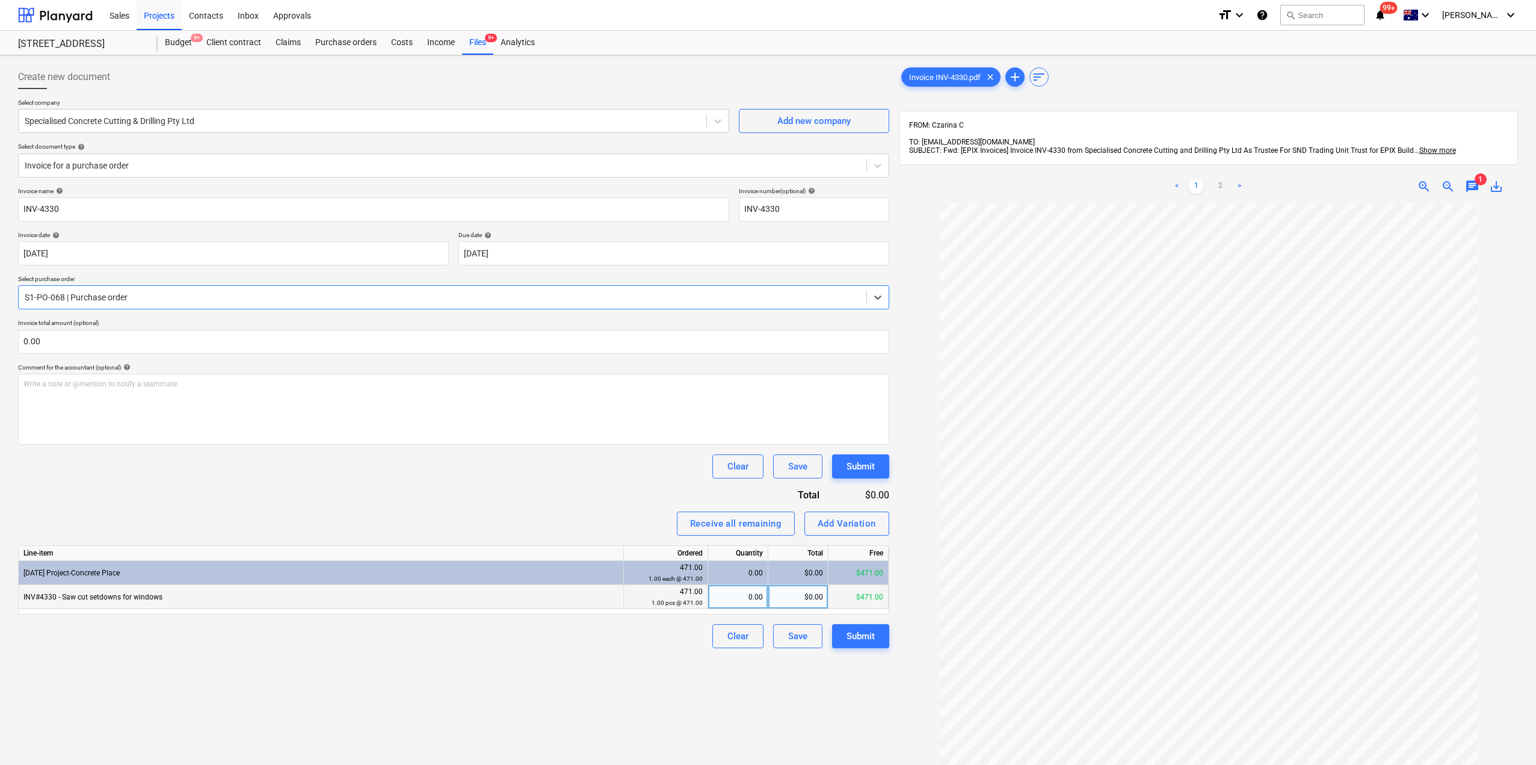
click at [758, 589] on div "0.00" at bounding box center [738, 597] width 50 height 24
type input "1"
click at [787, 701] on div "Create new document Select company Specialised Concrete Cutting & Drilling Pty …" at bounding box center [453, 499] width 881 height 879
click at [873, 637] on div "Submit" at bounding box center [861, 636] width 28 height 16
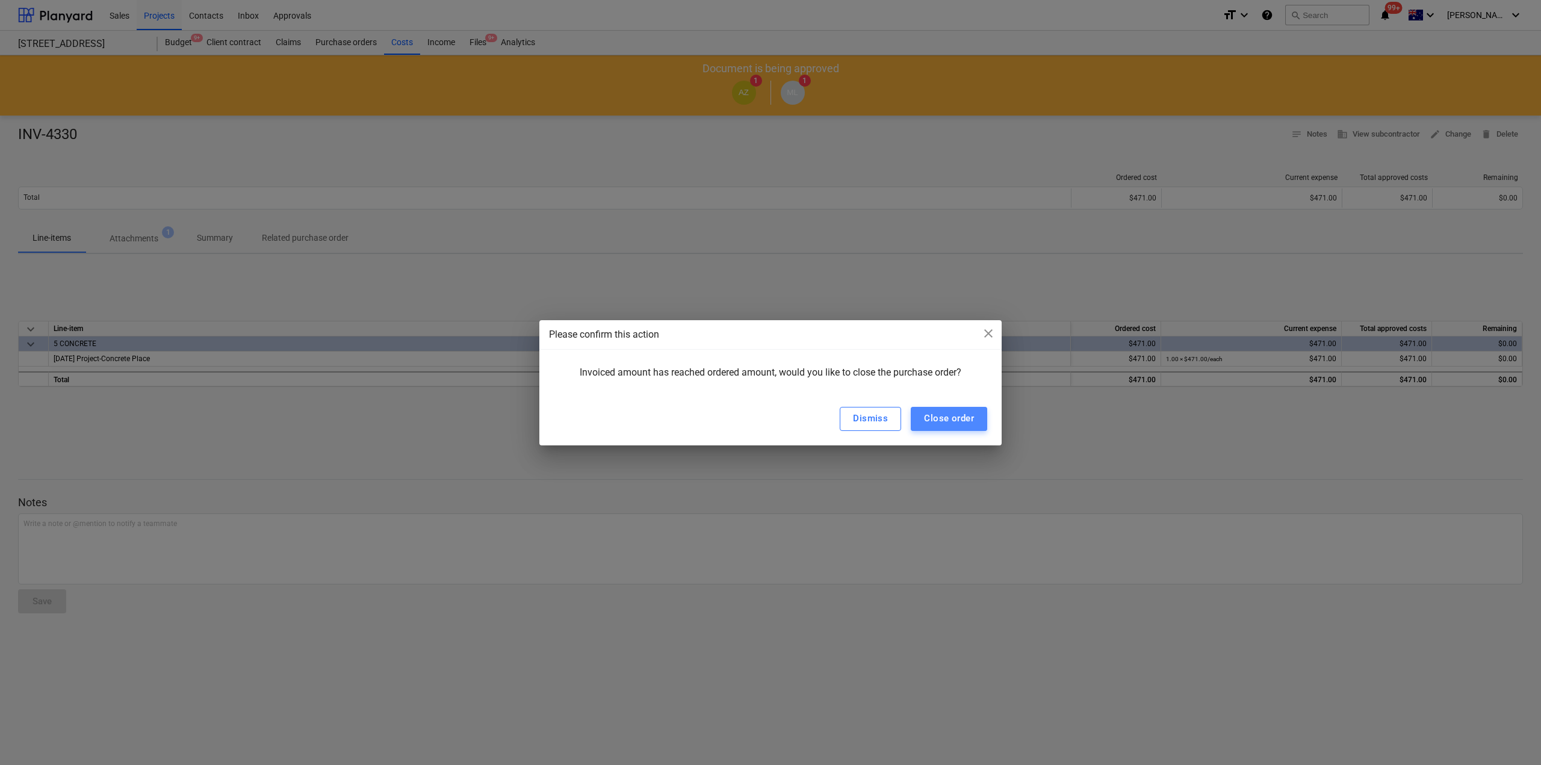
click at [958, 416] on div "Close order" at bounding box center [949, 418] width 50 height 16
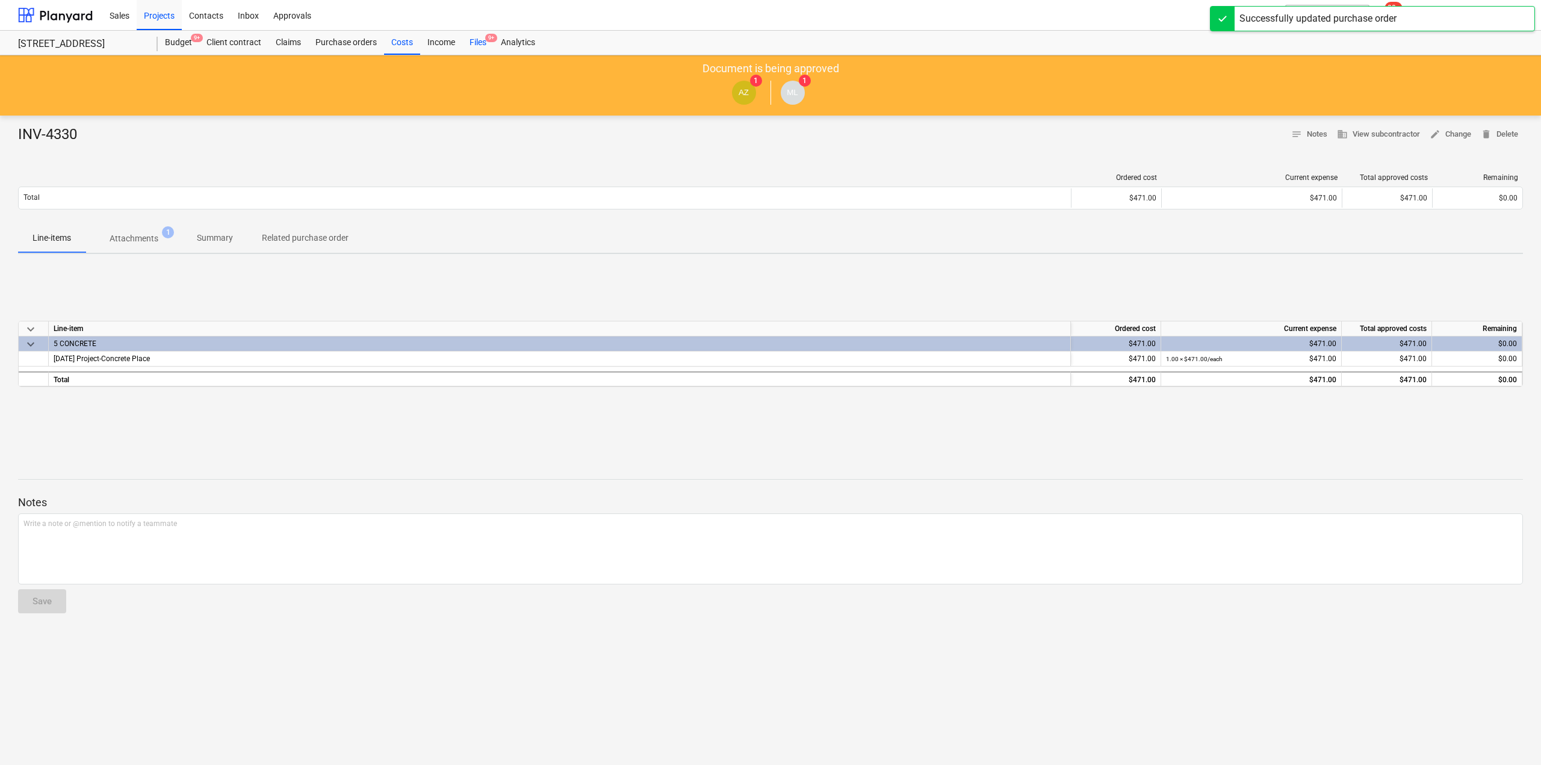
click at [483, 43] on div "Files 9+" at bounding box center [477, 43] width 31 height 24
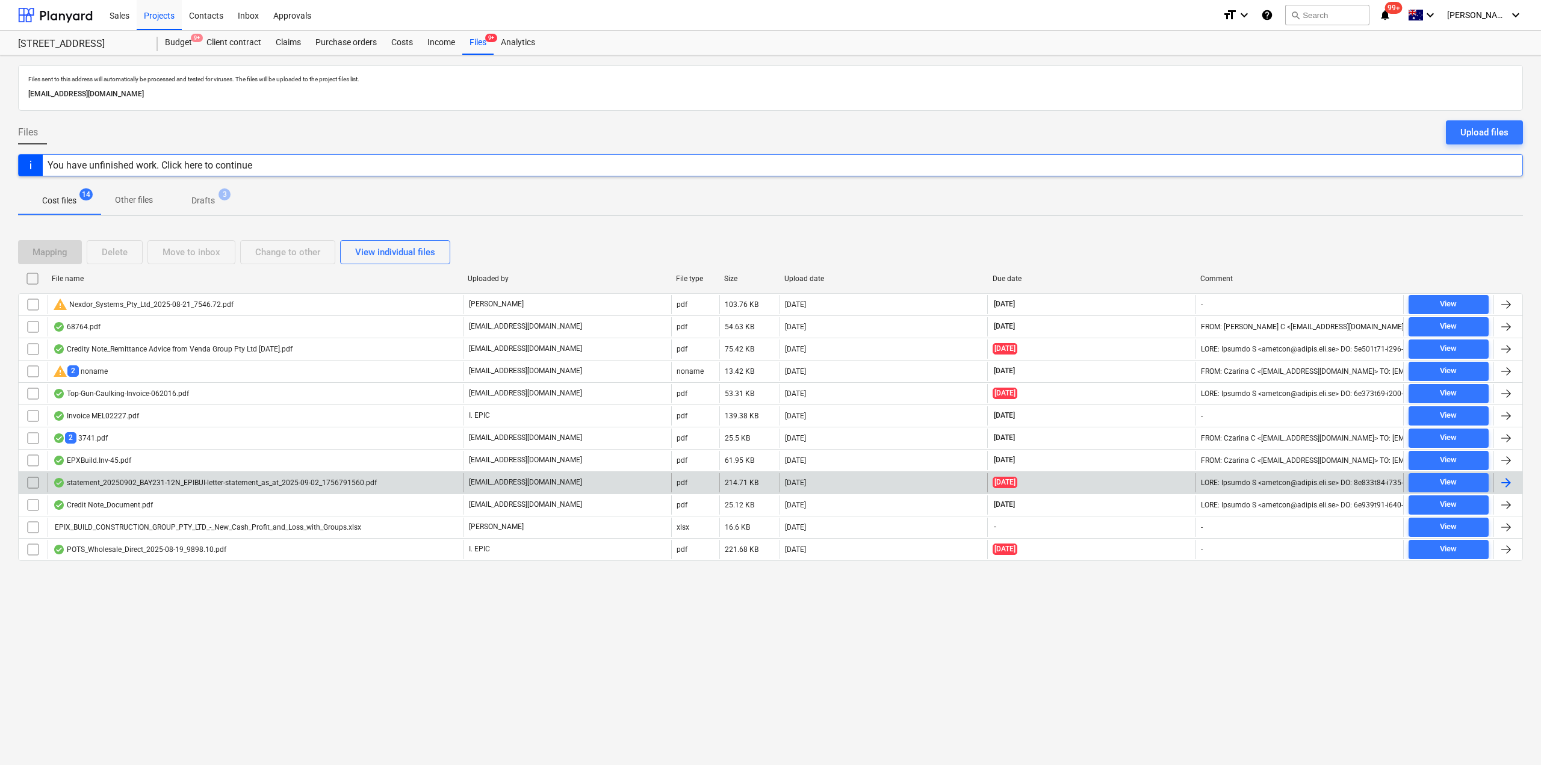
click at [180, 484] on div "statement_20250902_BAY231-12N_EPIBUI-letter-statement_as_at_2025-09-02_17567915…" at bounding box center [215, 483] width 324 height 10
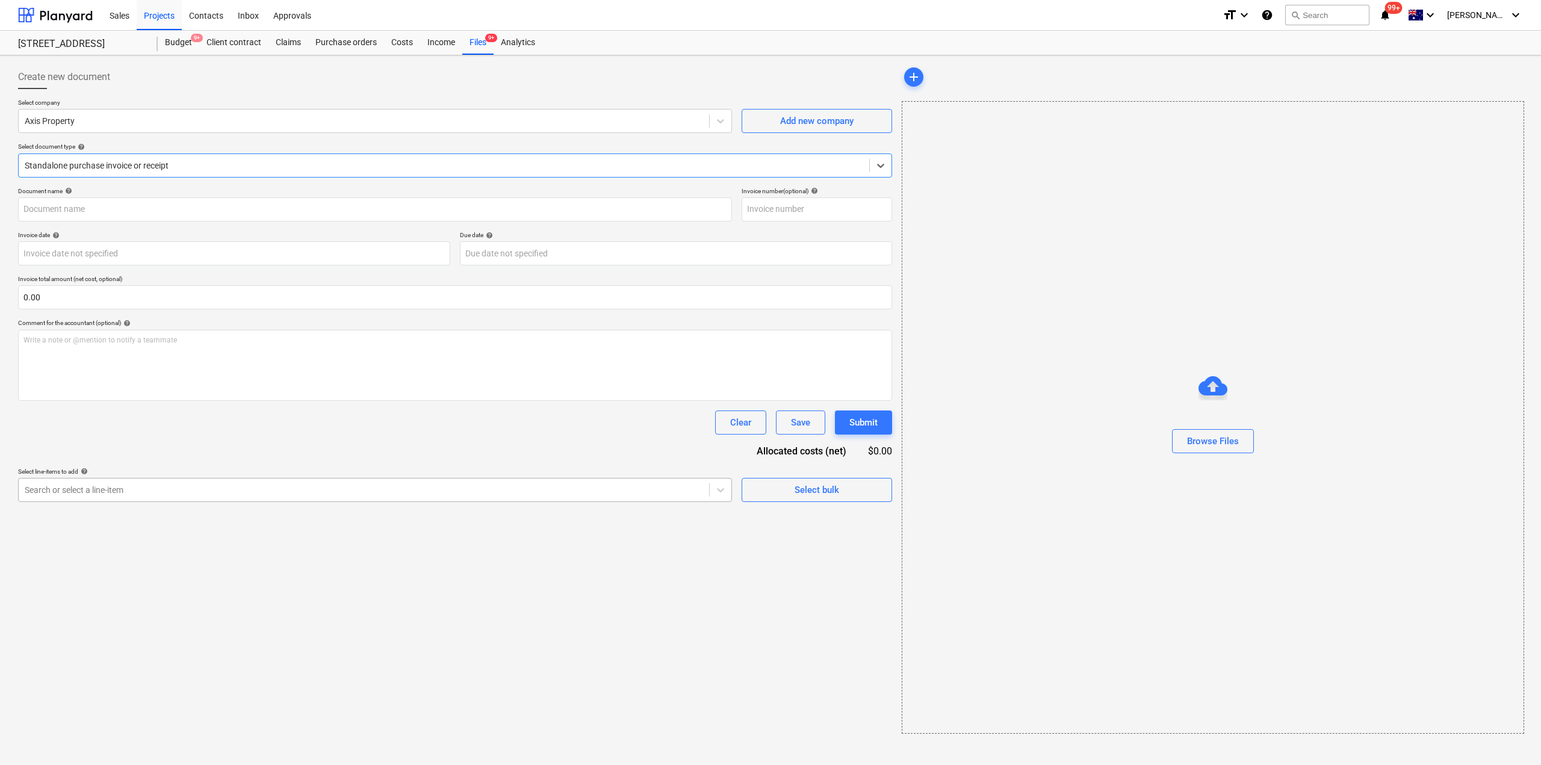
type input "89279"
type input "[DATE]"
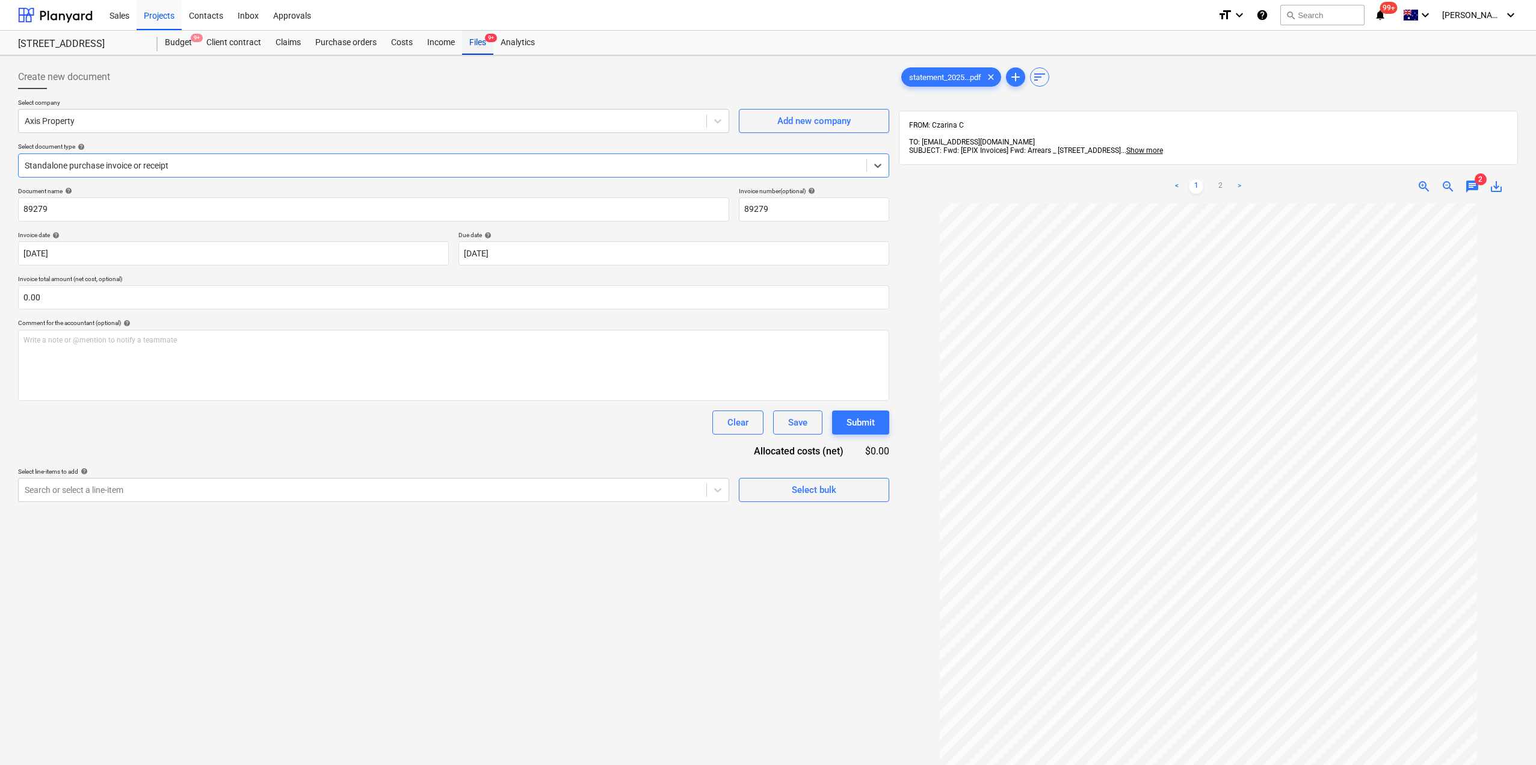
click at [471, 48] on div "Files 9+" at bounding box center [477, 43] width 31 height 24
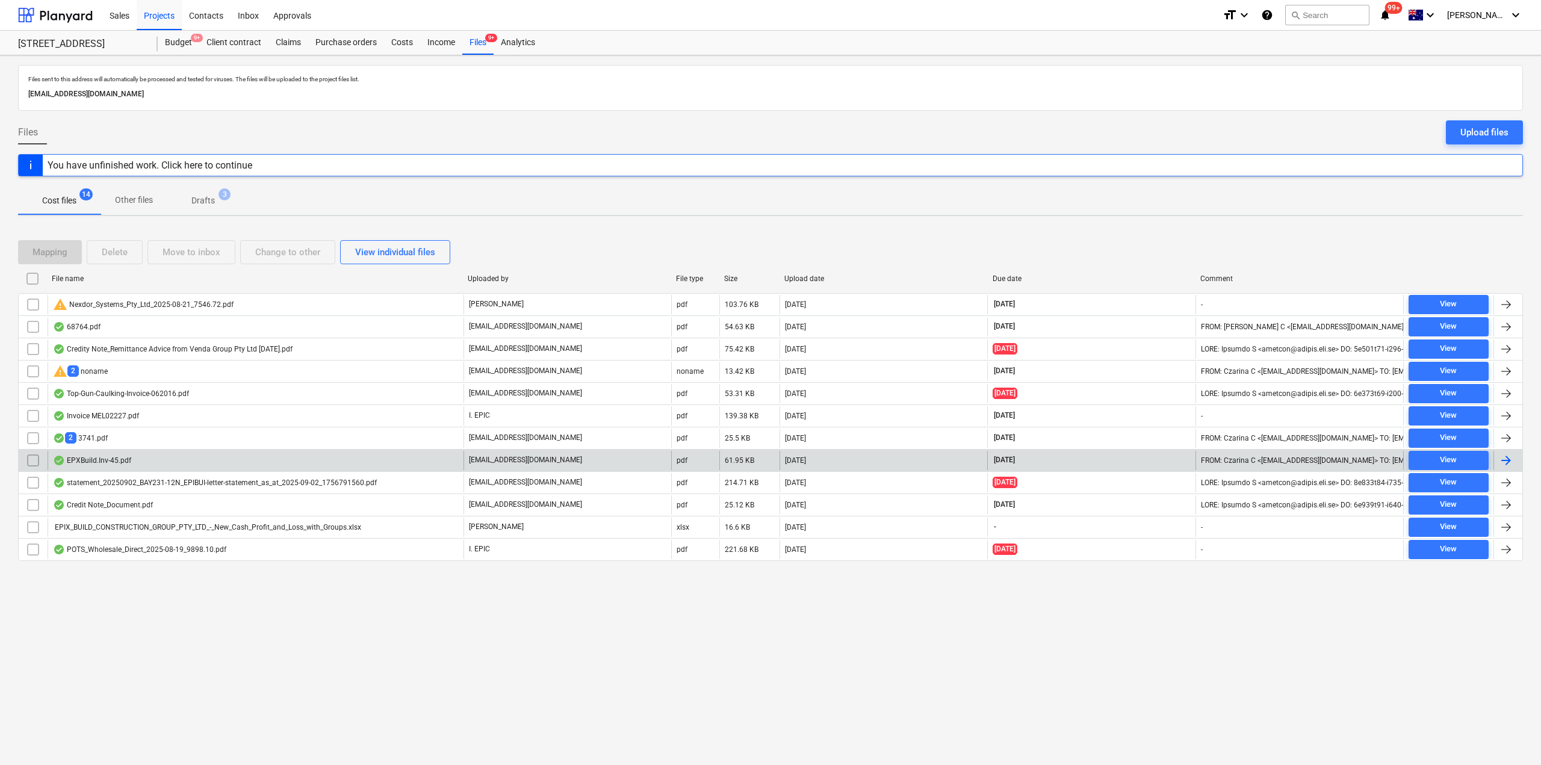
click at [143, 465] on div "EPXBuild.Inv-45.pdf" at bounding box center [256, 460] width 416 height 19
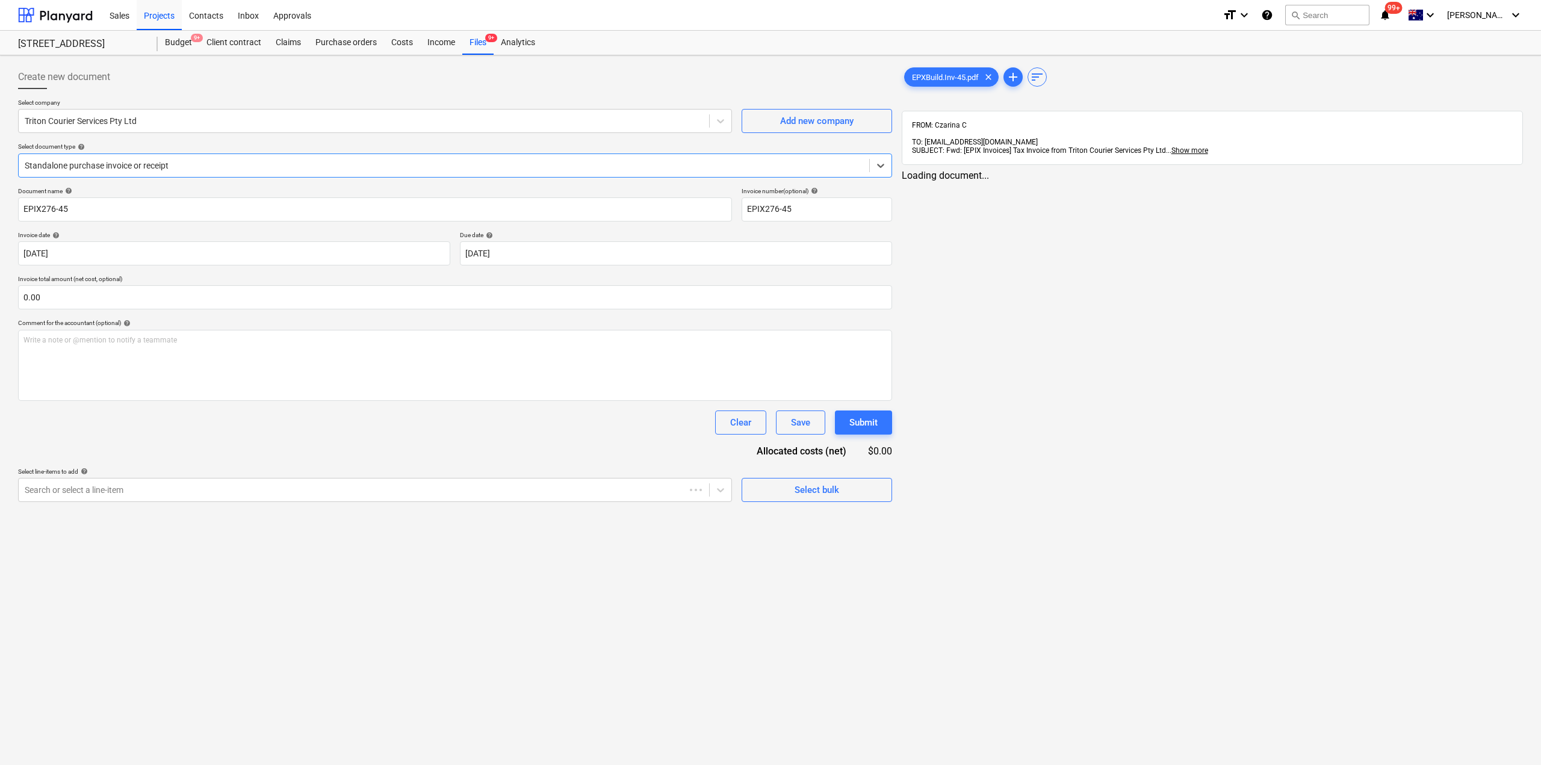
type input "EPIX276-45"
type input "31 Aug 2025"
type input "14 Sep 2025"
click at [1473, 179] on span "chat" at bounding box center [1472, 186] width 14 height 14
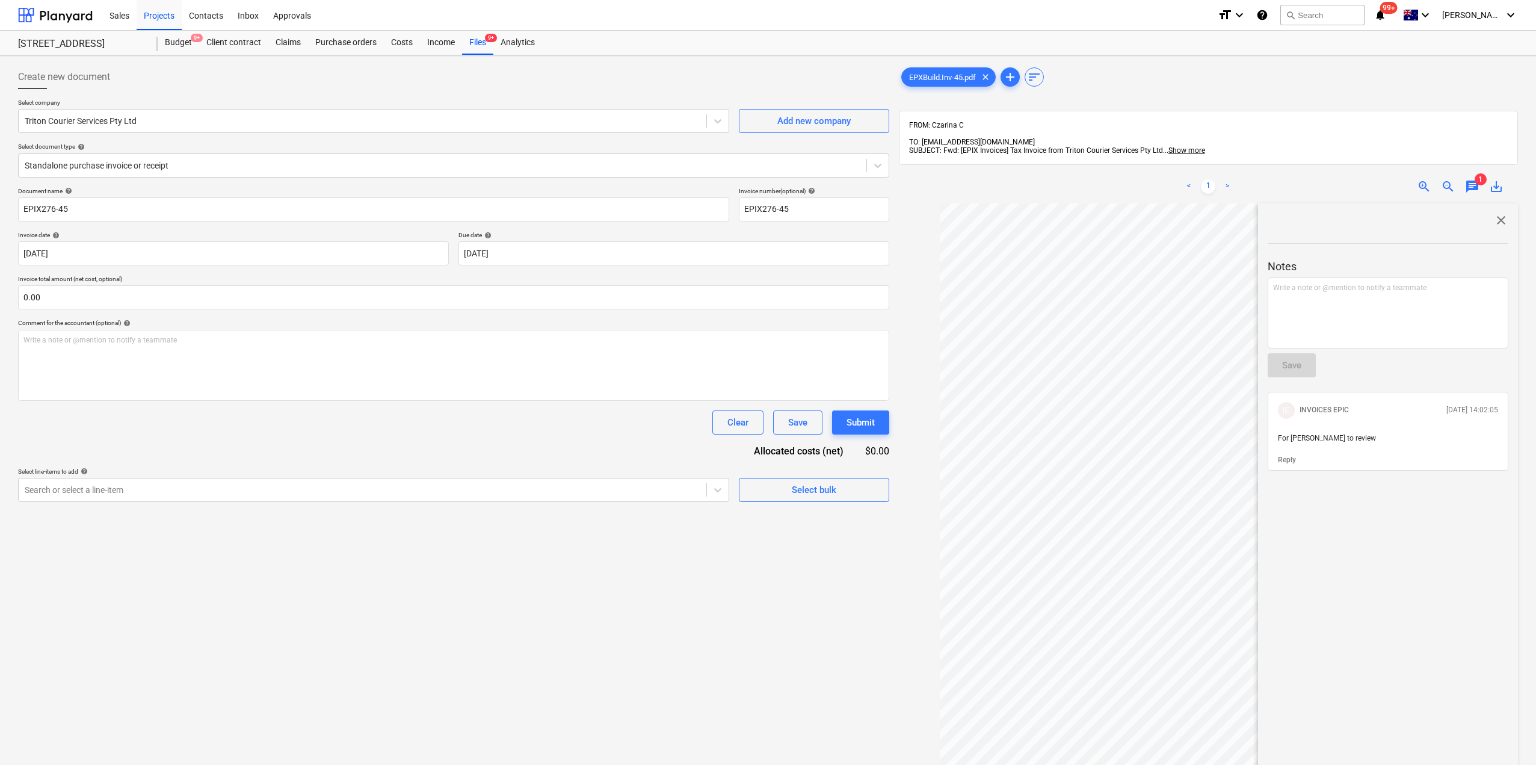
click at [1285, 455] on p "Reply" at bounding box center [1287, 460] width 18 height 10
click at [1314, 312] on div "﻿ @ INVOICES EPIC ﻿ ﻿ ﻿" at bounding box center [1388, 312] width 241 height 71
click at [1297, 359] on div "Save" at bounding box center [1292, 365] width 19 height 16
click at [1496, 213] on span "close" at bounding box center [1501, 220] width 14 height 14
click at [477, 37] on div "Files 9+" at bounding box center [477, 43] width 31 height 24
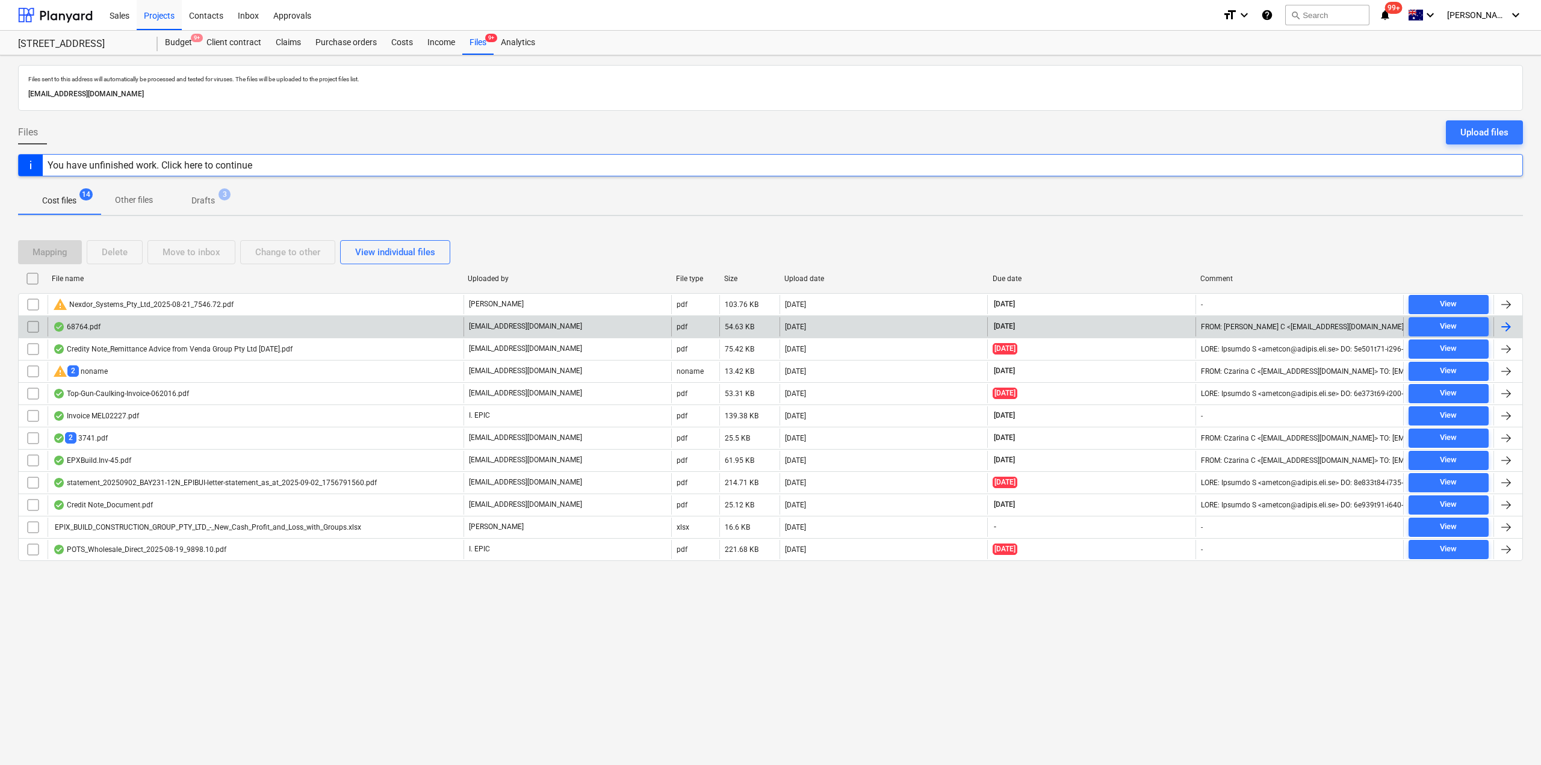
click at [220, 332] on div "68764.pdf" at bounding box center [256, 326] width 416 height 19
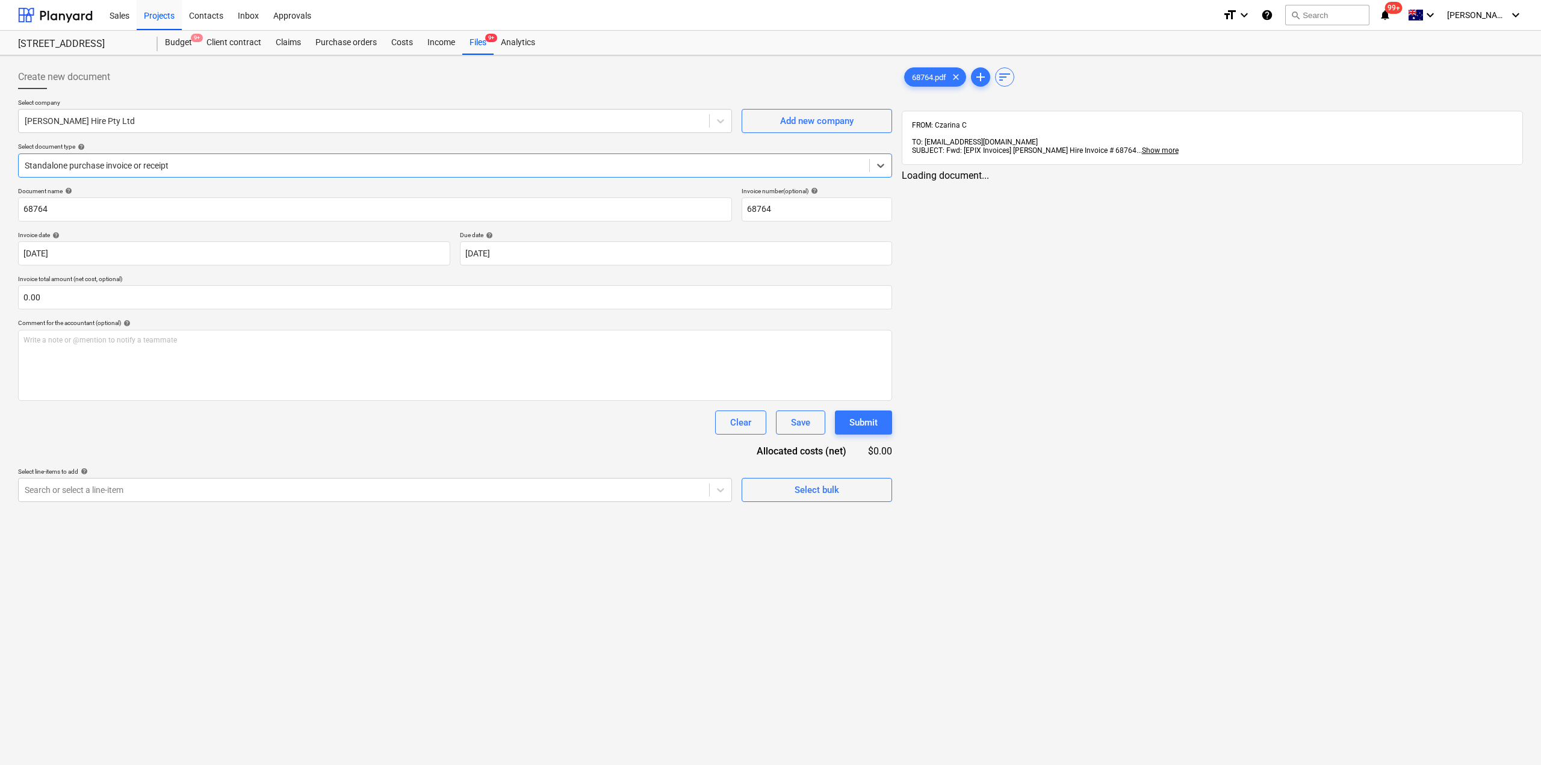
type input "68764"
type input "29 Aug 2025"
type input "30 Sep 2025"
click at [473, 41] on div "Files 9+" at bounding box center [477, 43] width 31 height 24
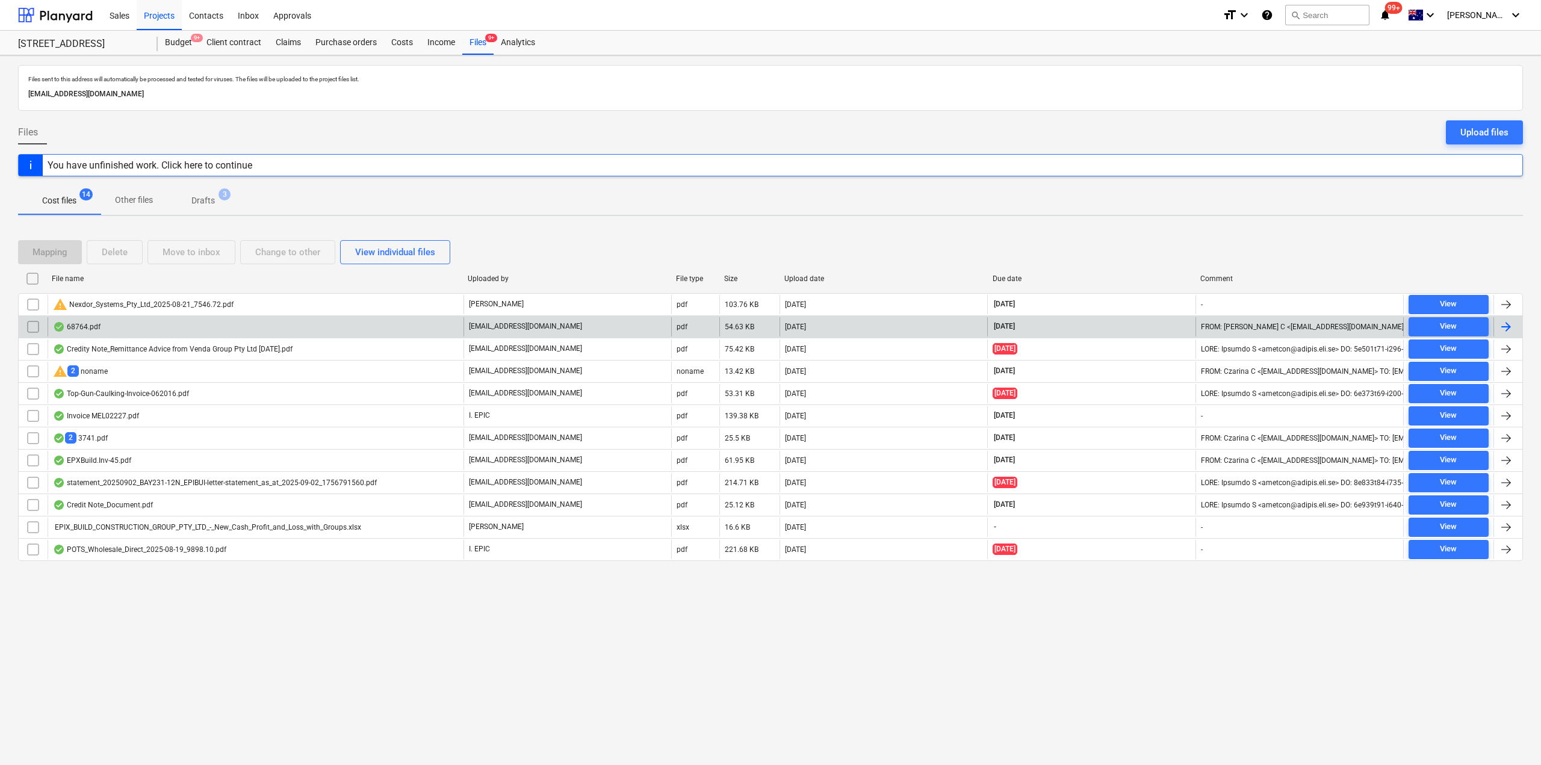
click at [118, 333] on div "68764.pdf" at bounding box center [256, 326] width 416 height 19
